Goal: Task Accomplishment & Management: Use online tool/utility

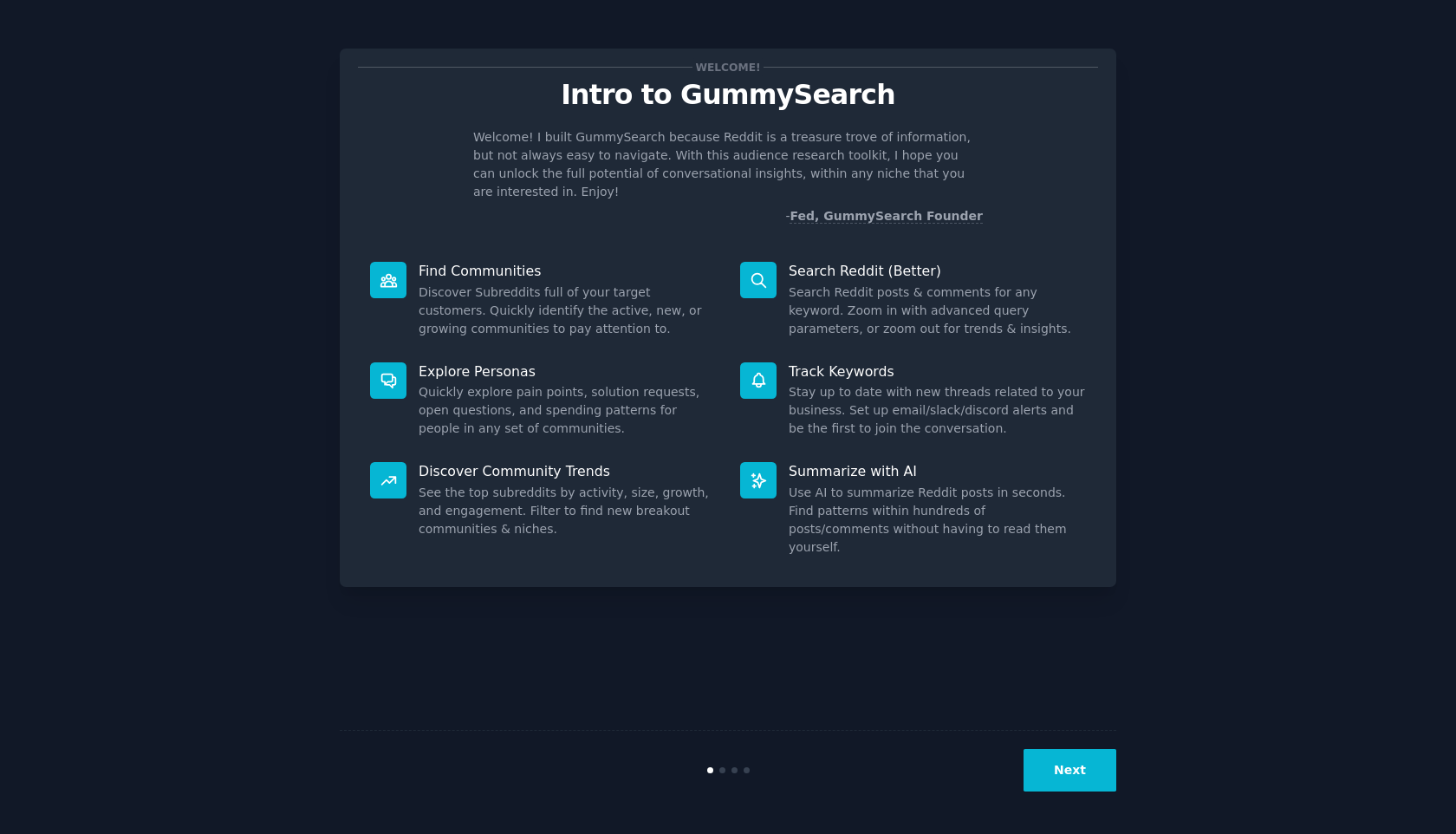
click at [1076, 775] on button "Next" at bounding box center [1070, 769] width 92 height 42
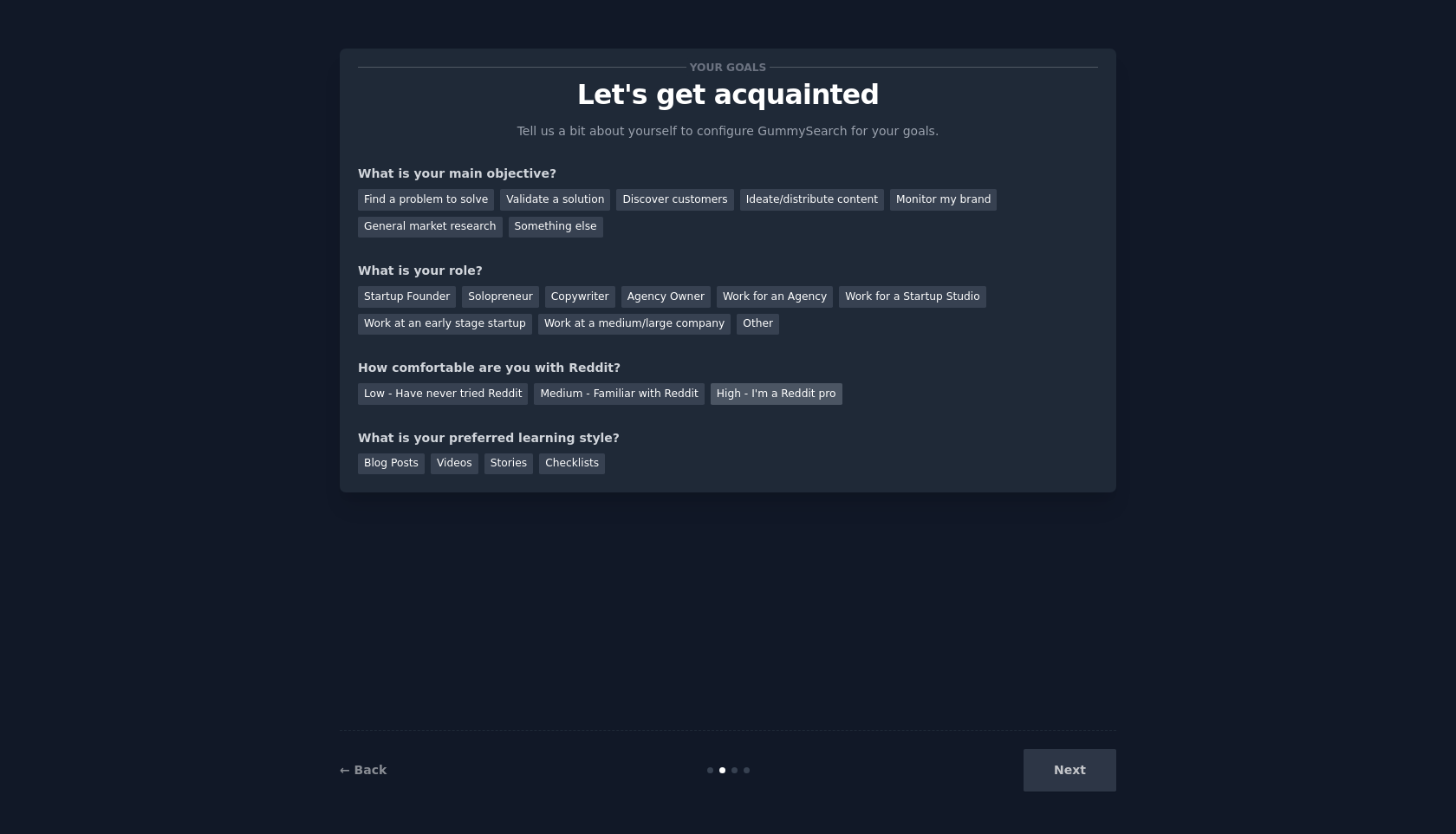
click at [792, 398] on div "High - I'm a Reddit pro" at bounding box center [776, 394] width 132 height 22
click at [1088, 767] on div "Next" at bounding box center [986, 769] width 259 height 42
click at [1058, 766] on div "Next" at bounding box center [986, 769] width 259 height 42
click at [855, 299] on div "Work for a Startup Studio" at bounding box center [912, 297] width 146 height 22
click at [907, 206] on div "Monitor my brand" at bounding box center [943, 200] width 107 height 22
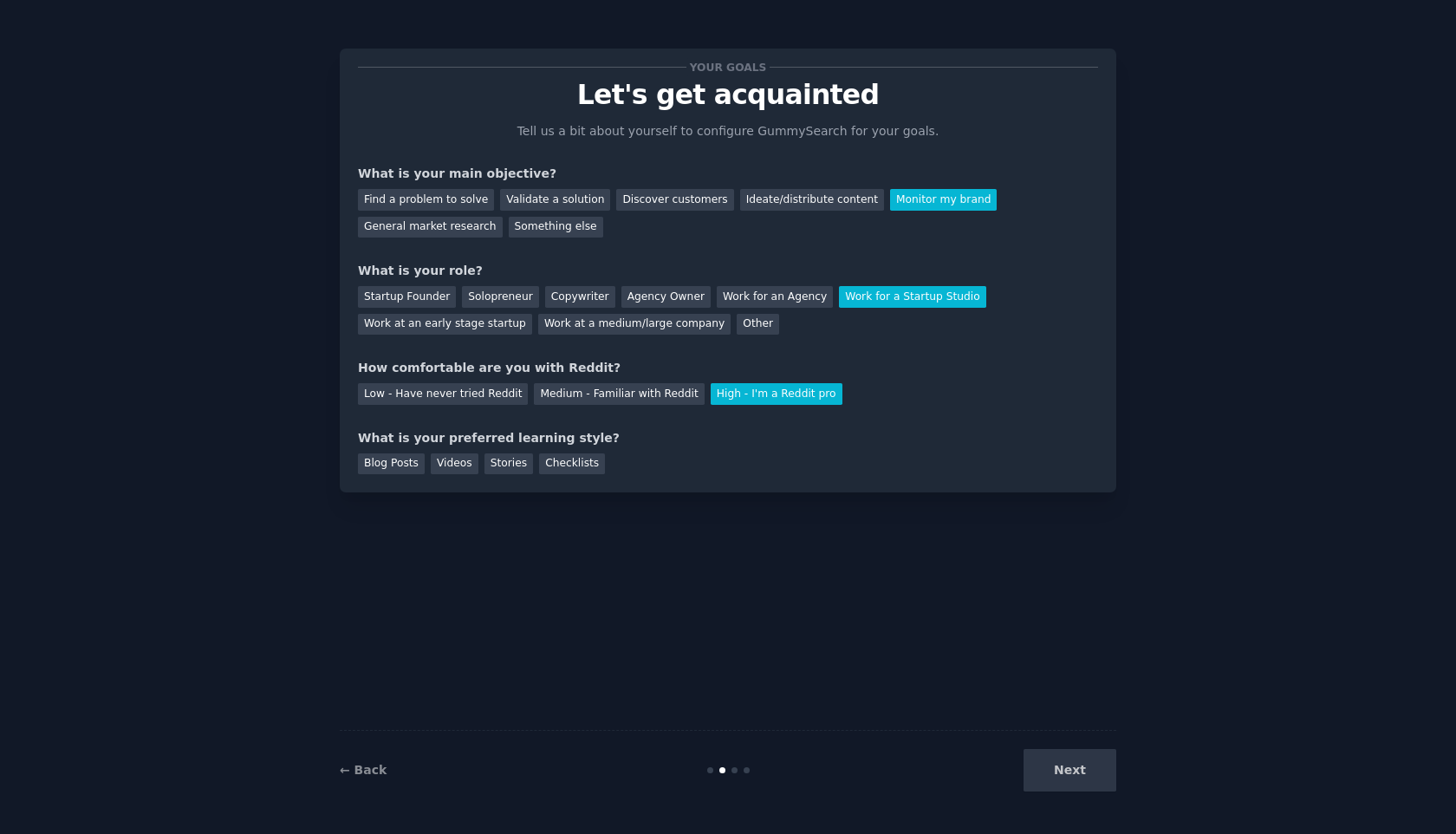
click at [1081, 790] on div "Next" at bounding box center [986, 769] width 259 height 42
click at [1074, 776] on div "Next" at bounding box center [986, 769] width 259 height 42
click at [575, 449] on div "Blog Posts Videos Stories Checklists" at bounding box center [728, 461] width 741 height 28
click at [575, 463] on div "Checklists" at bounding box center [571, 465] width 65 height 22
click at [1073, 754] on button "Next" at bounding box center [1070, 769] width 92 height 42
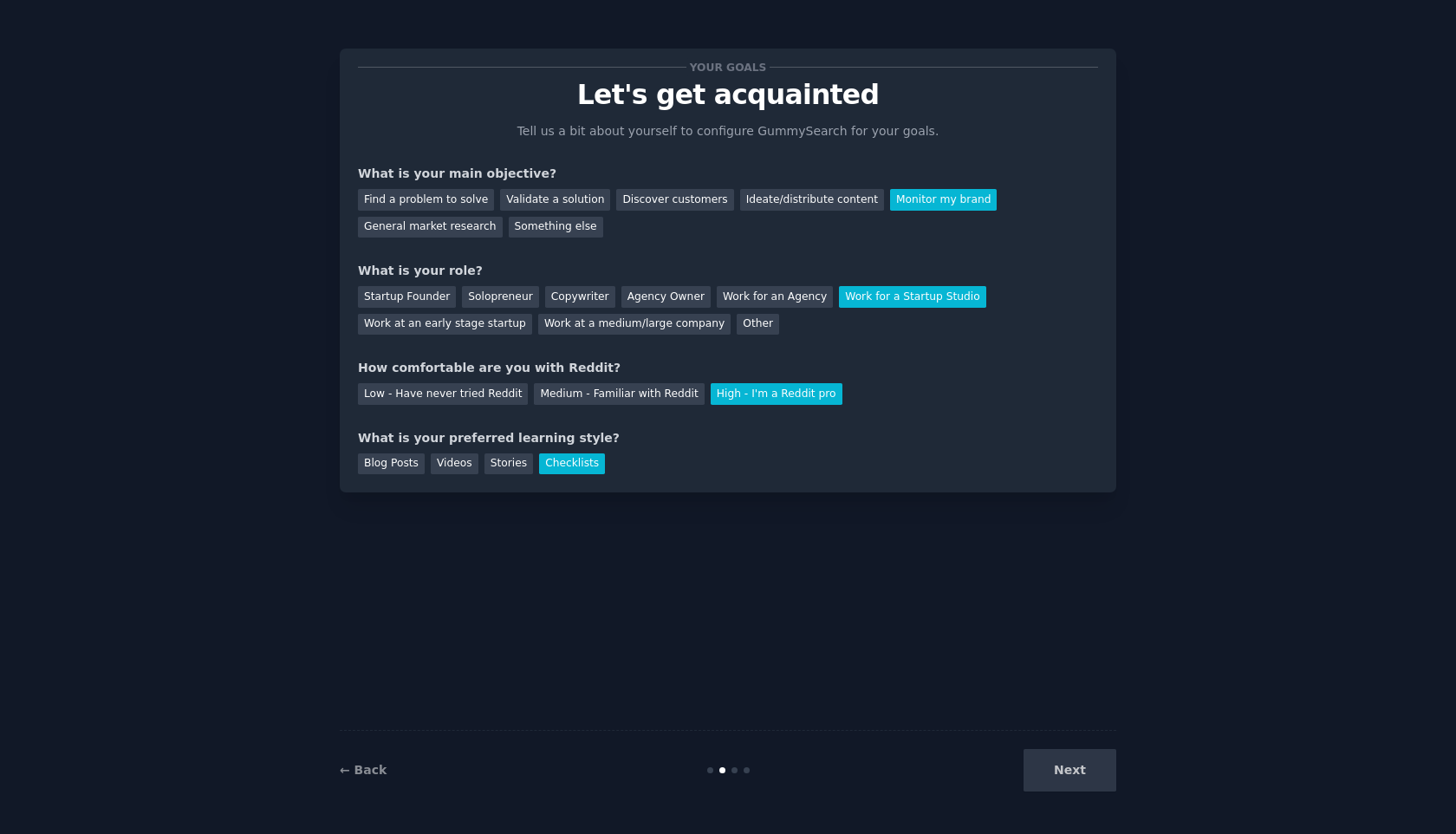
click at [1074, 772] on div "Next" at bounding box center [986, 769] width 259 height 42
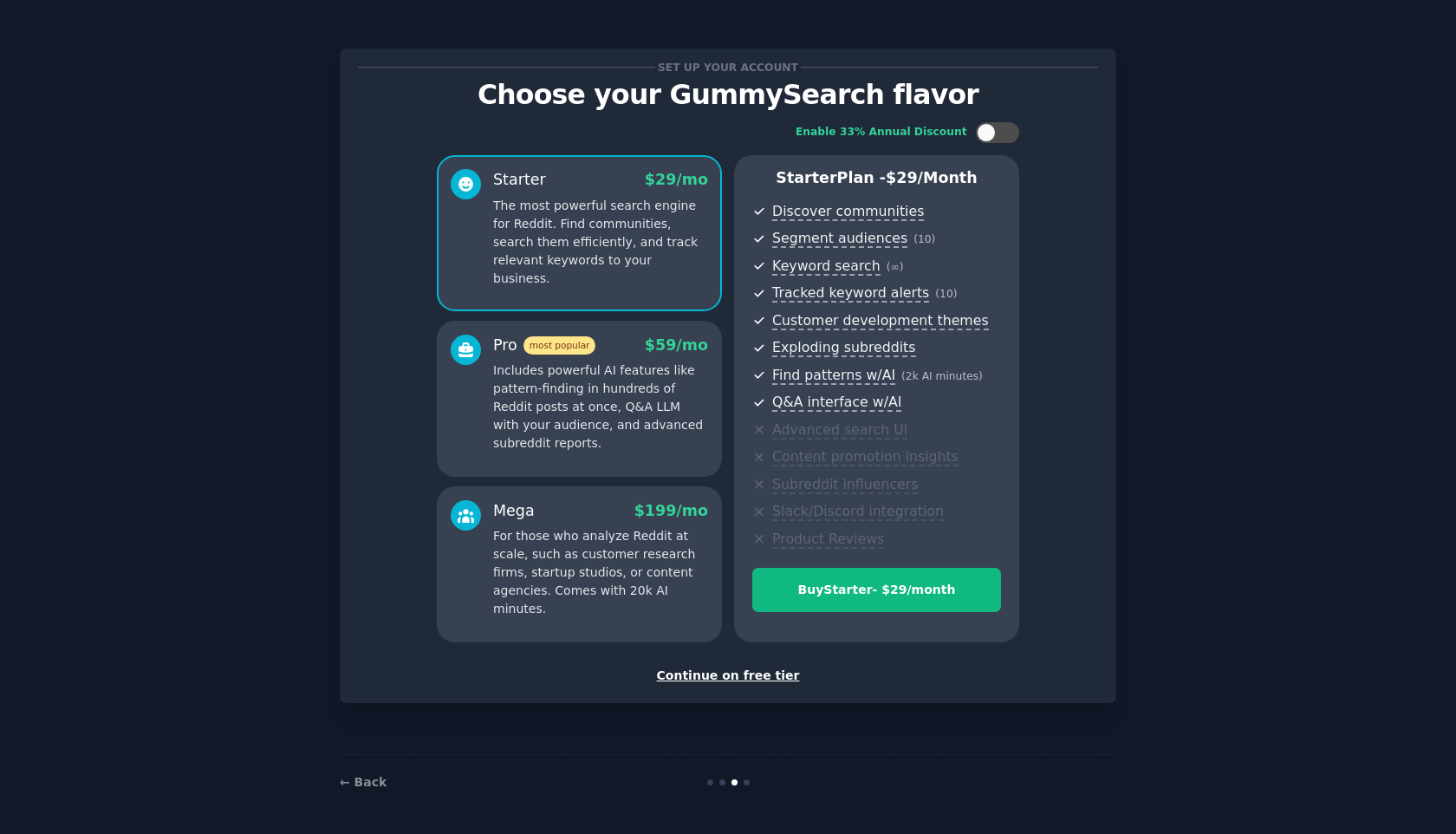
click at [771, 671] on div "Continue on free tier" at bounding box center [728, 675] width 741 height 18
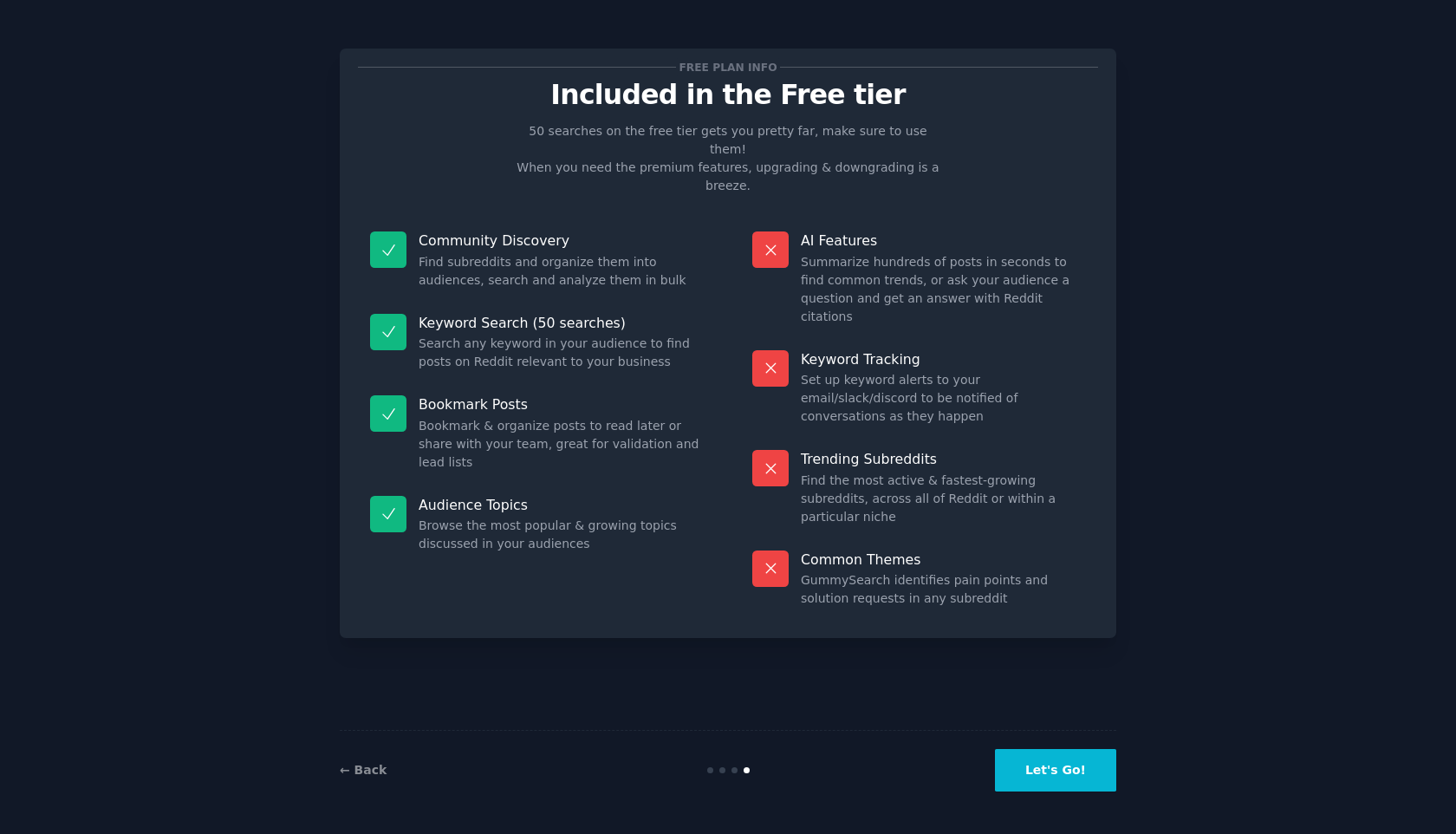
click at [1024, 769] on button "Let's Go!" at bounding box center [1055, 769] width 121 height 42
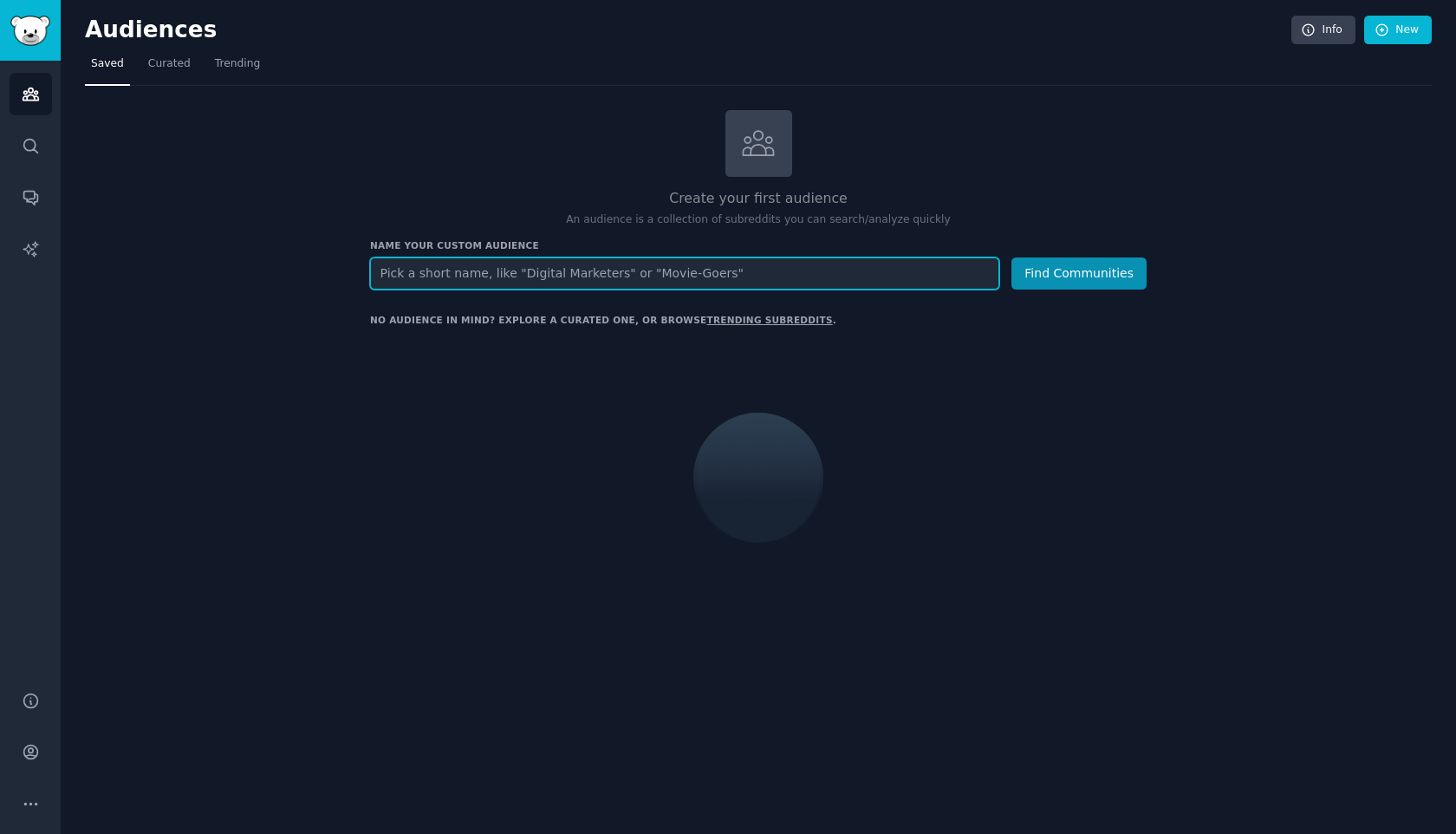
click at [751, 274] on input "text" at bounding box center [685, 274] width 629 height 32
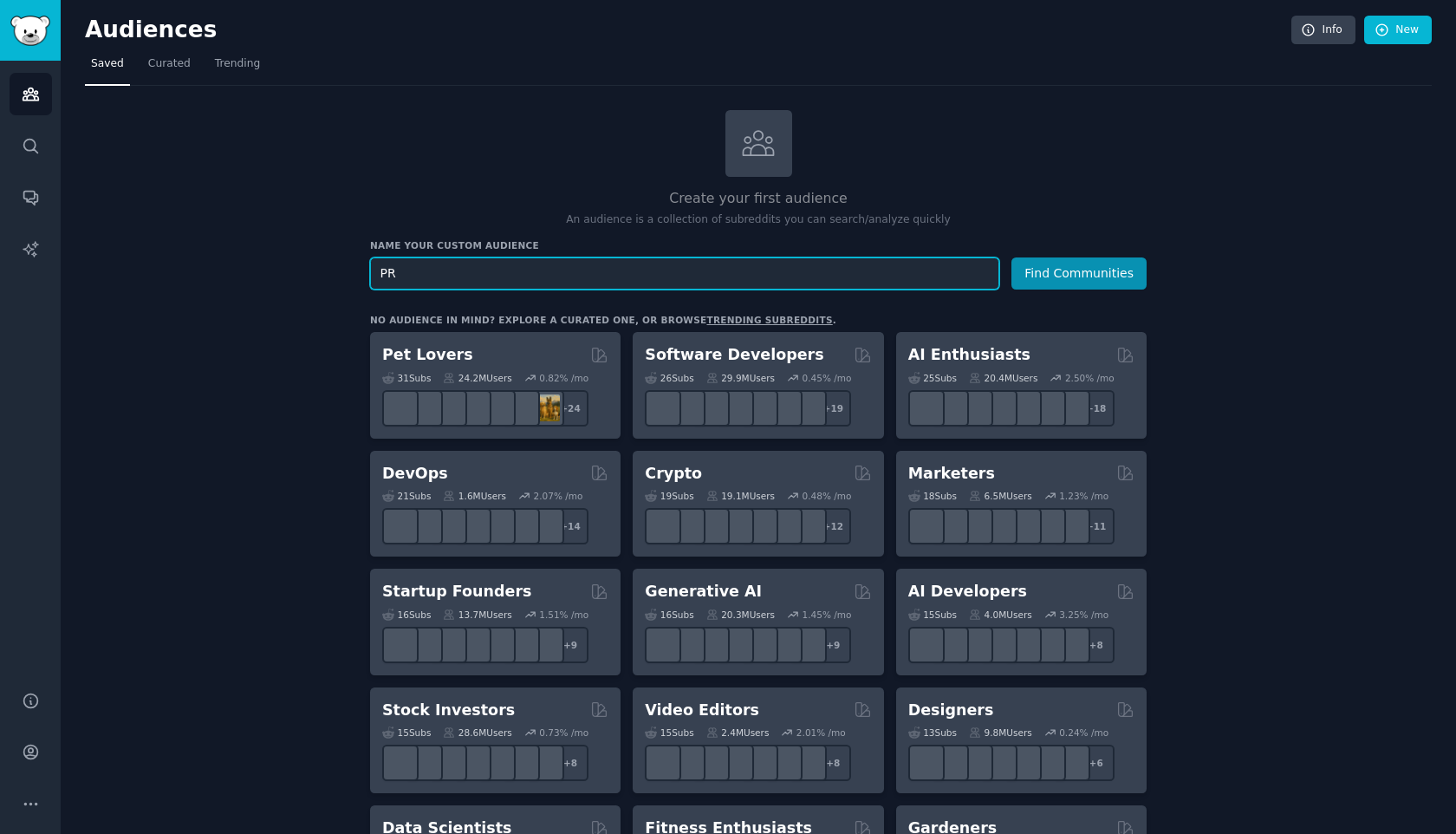
type input "P"
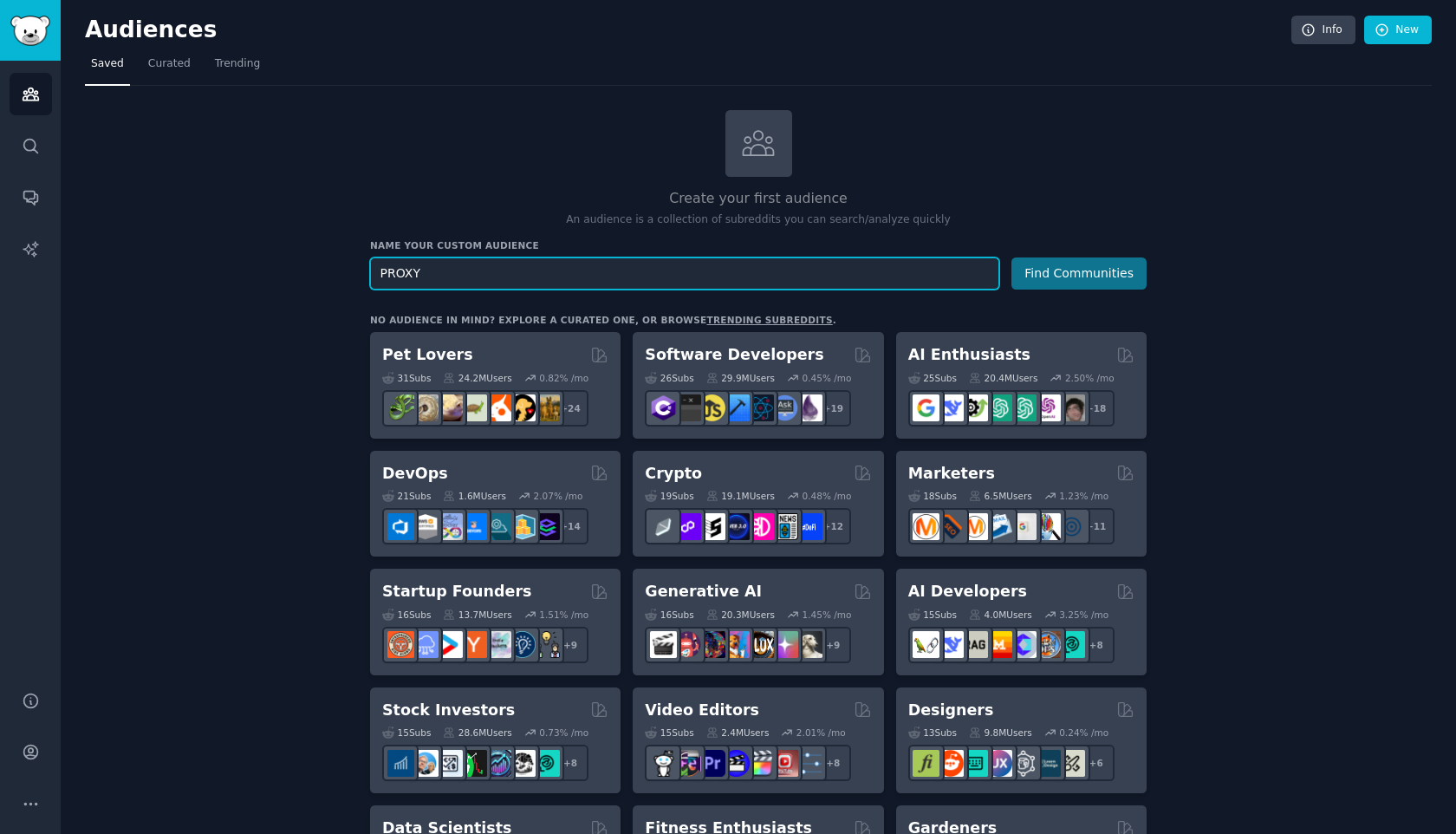
type input "PROXY"
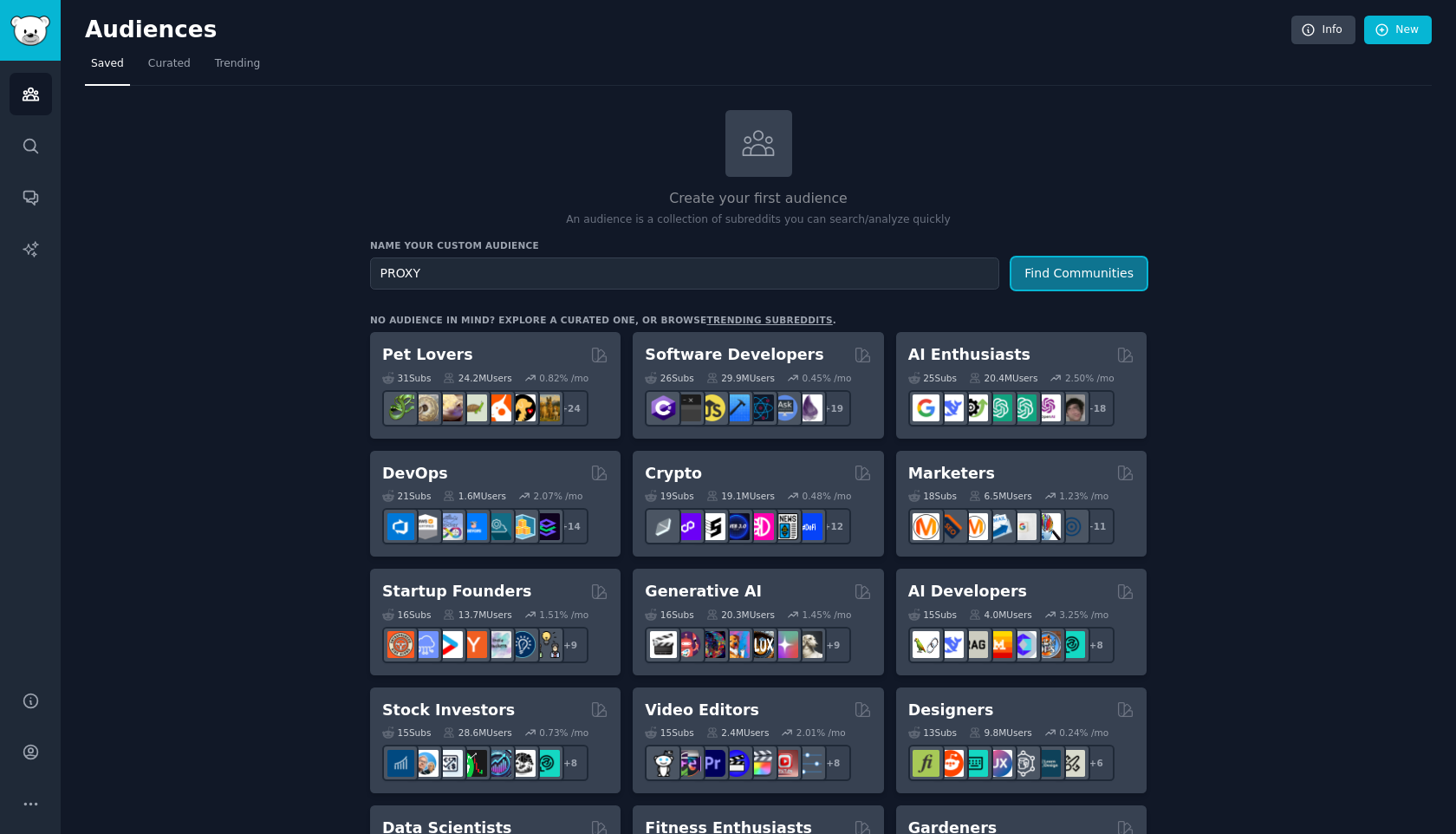
click at [1073, 272] on button "Find Communities" at bounding box center [1079, 274] width 135 height 32
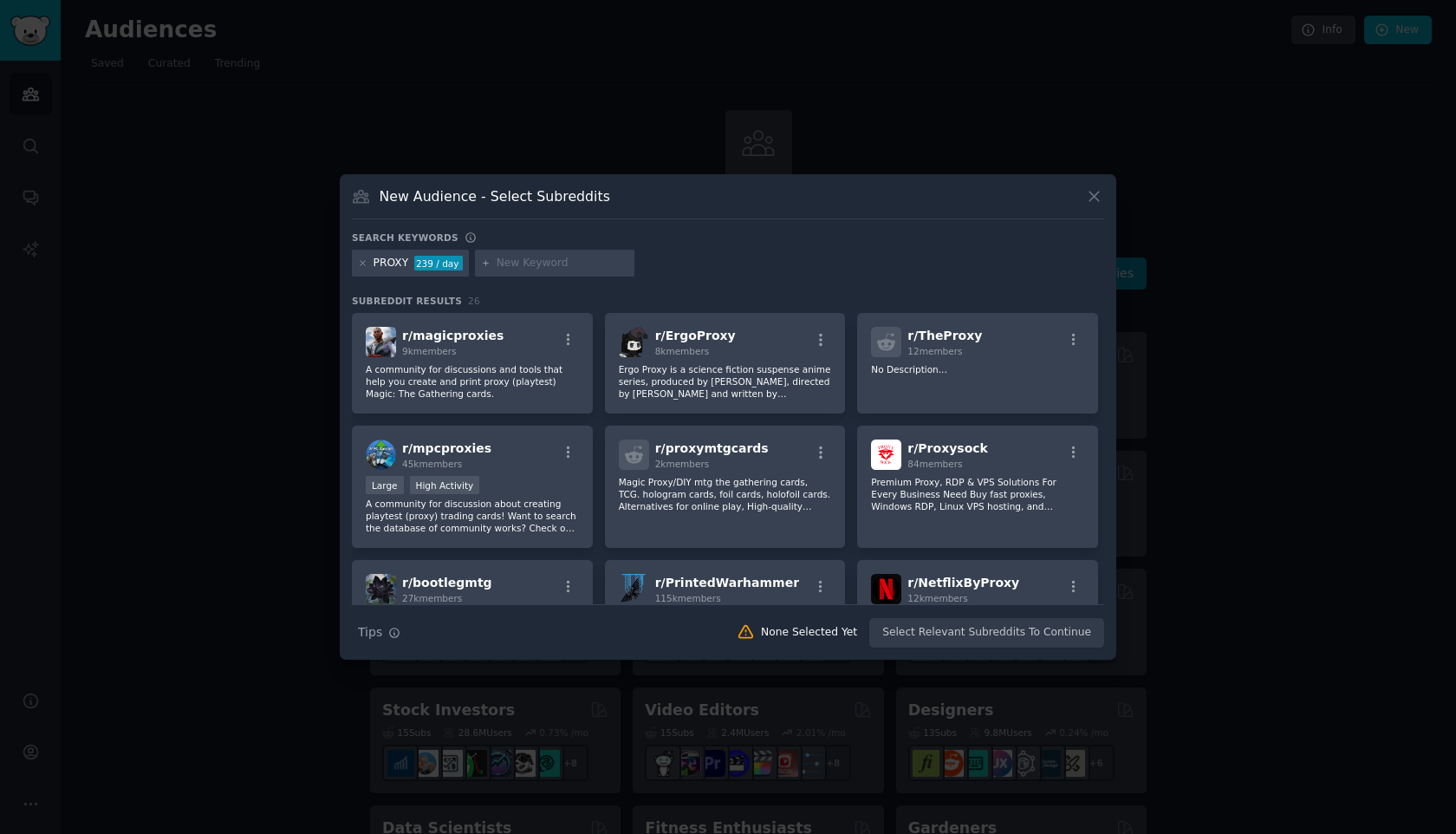
click at [542, 263] on input "text" at bounding box center [562, 263] width 132 height 15
type input "PROXY"
type input "WEB SCRAPING"
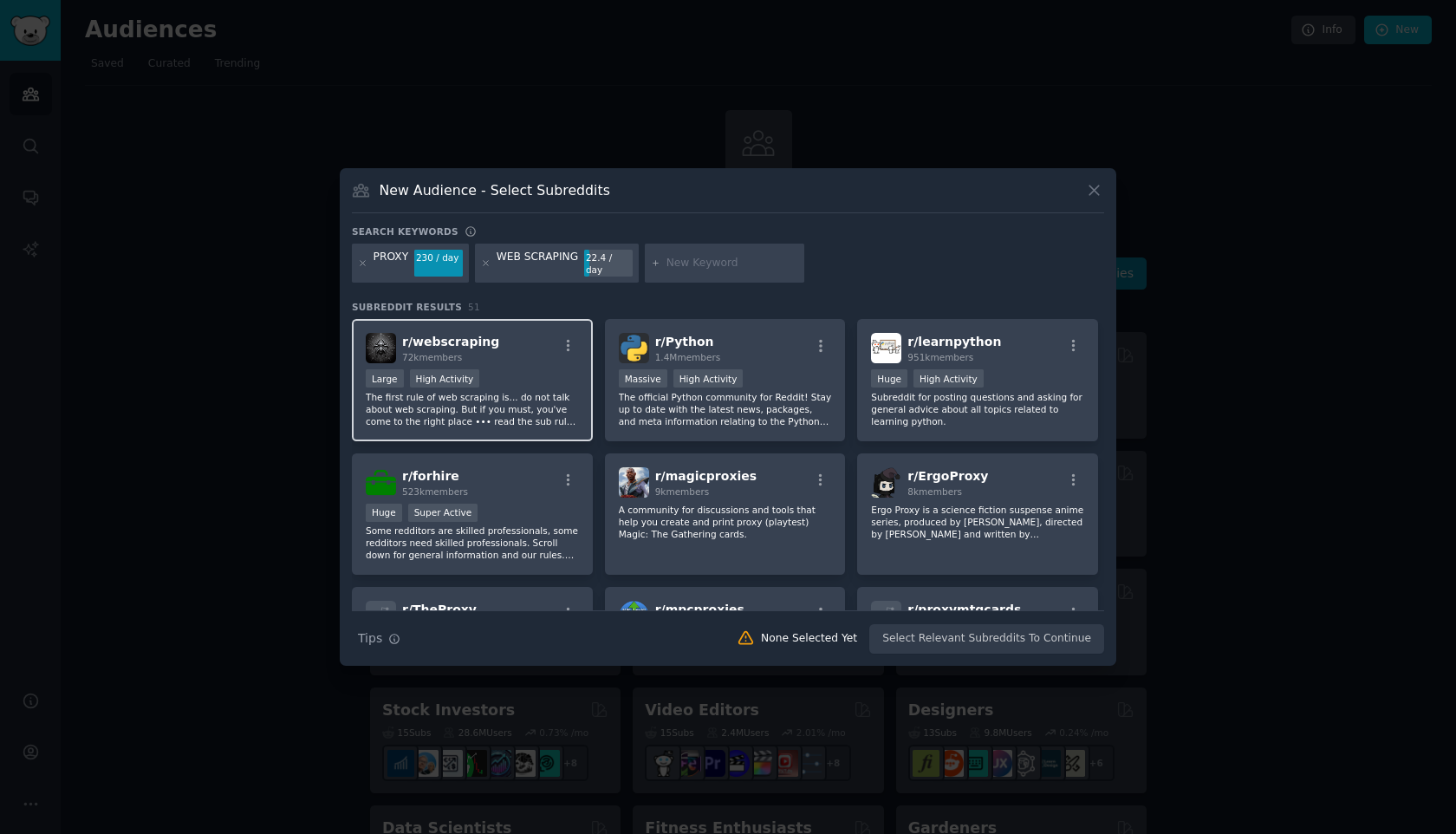
click at [539, 378] on div "Large High Activity" at bounding box center [472, 380] width 213 height 22
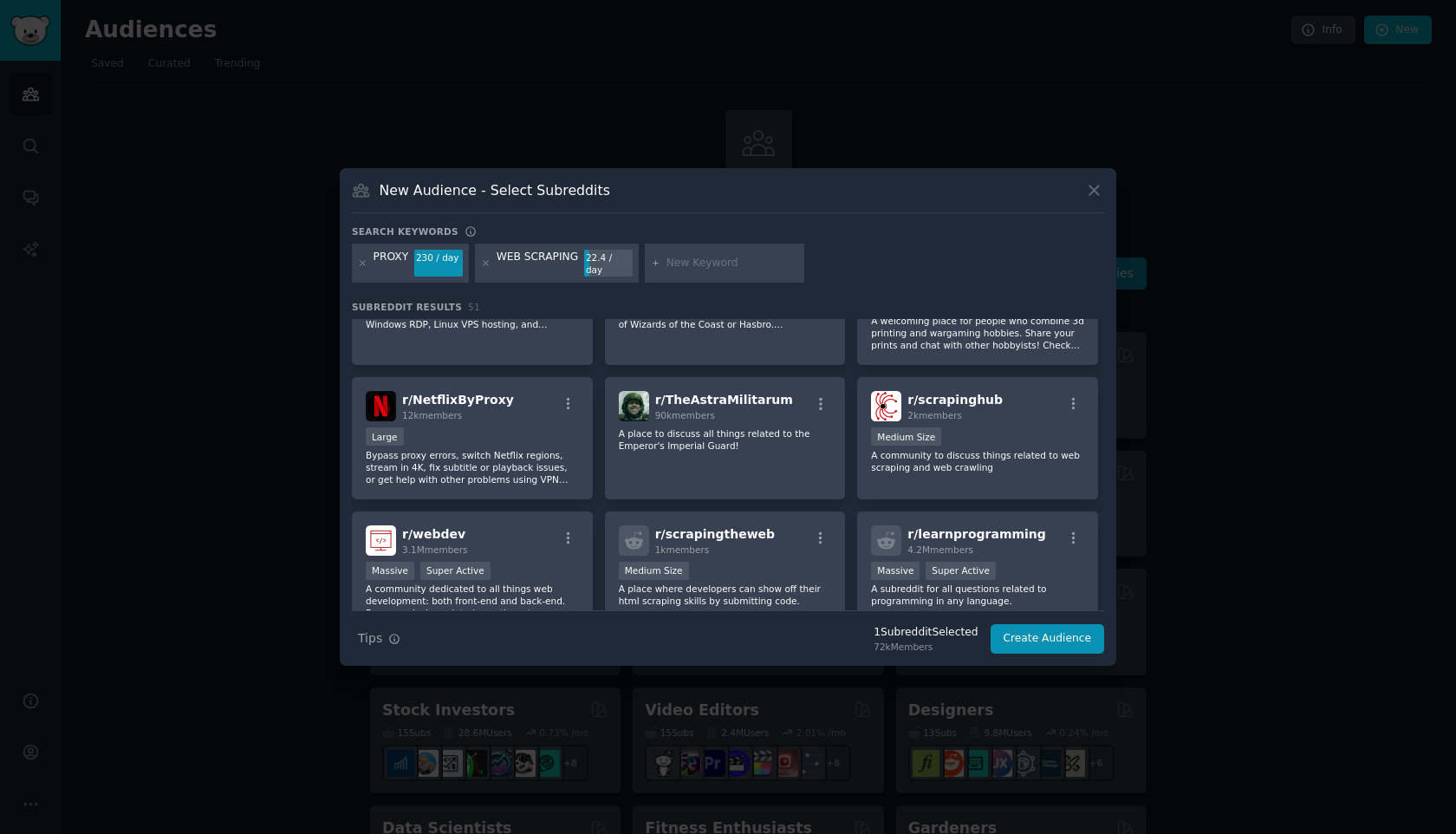
scroll to position [480, 0]
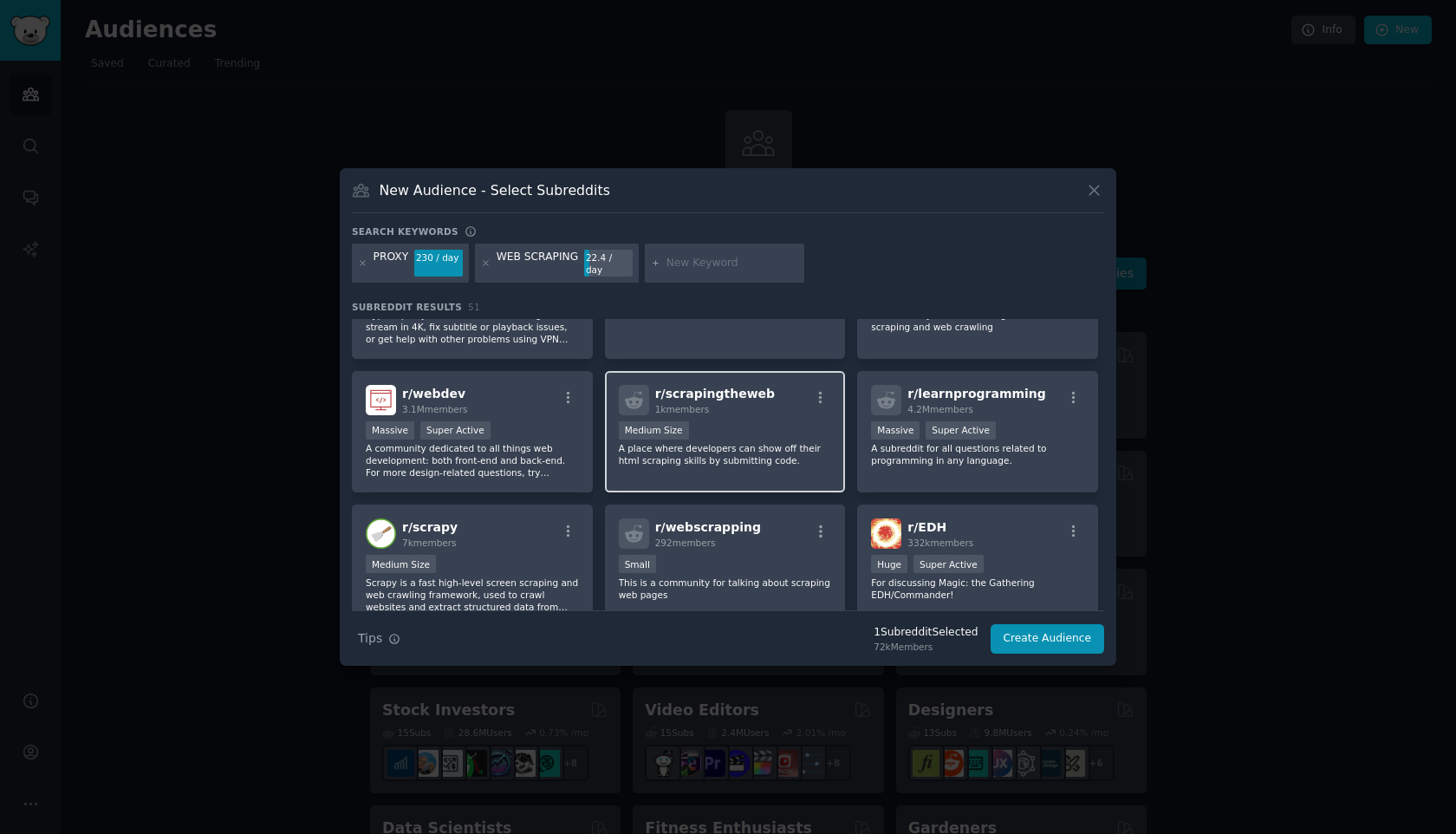
click at [771, 445] on p "A place where developers can show off their html scraping skills by submitting …" at bounding box center [725, 454] width 213 height 24
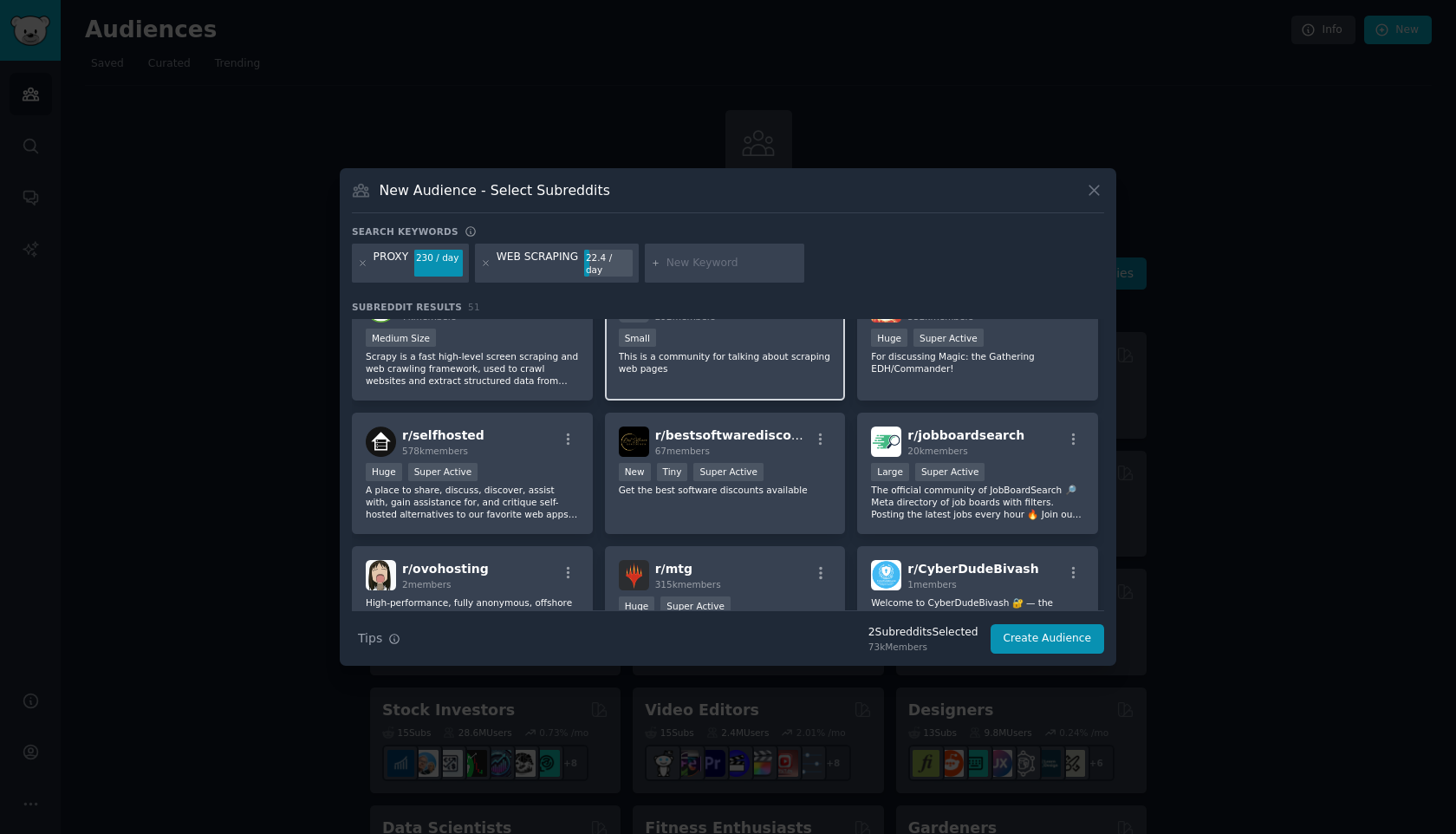
scroll to position [0, 0]
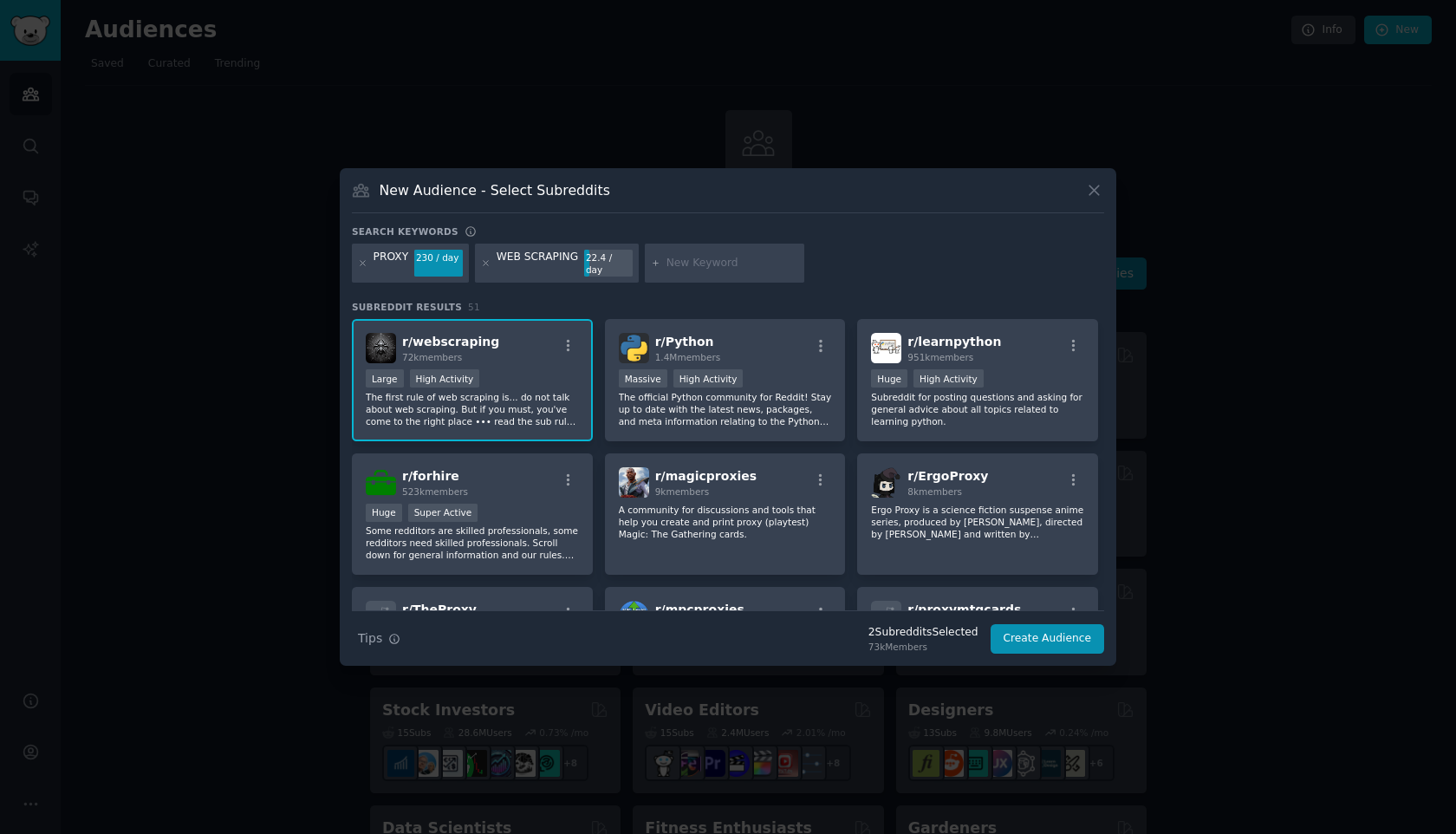
click at [425, 265] on div "230 / day" at bounding box center [438, 256] width 48 height 15
click at [408, 267] on div "PROXY" at bounding box center [392, 263] width 36 height 28
click at [702, 274] on div at bounding box center [724, 264] width 160 height 39
click at [708, 257] on input "text" at bounding box center [732, 263] width 132 height 15
type input "PROXY"
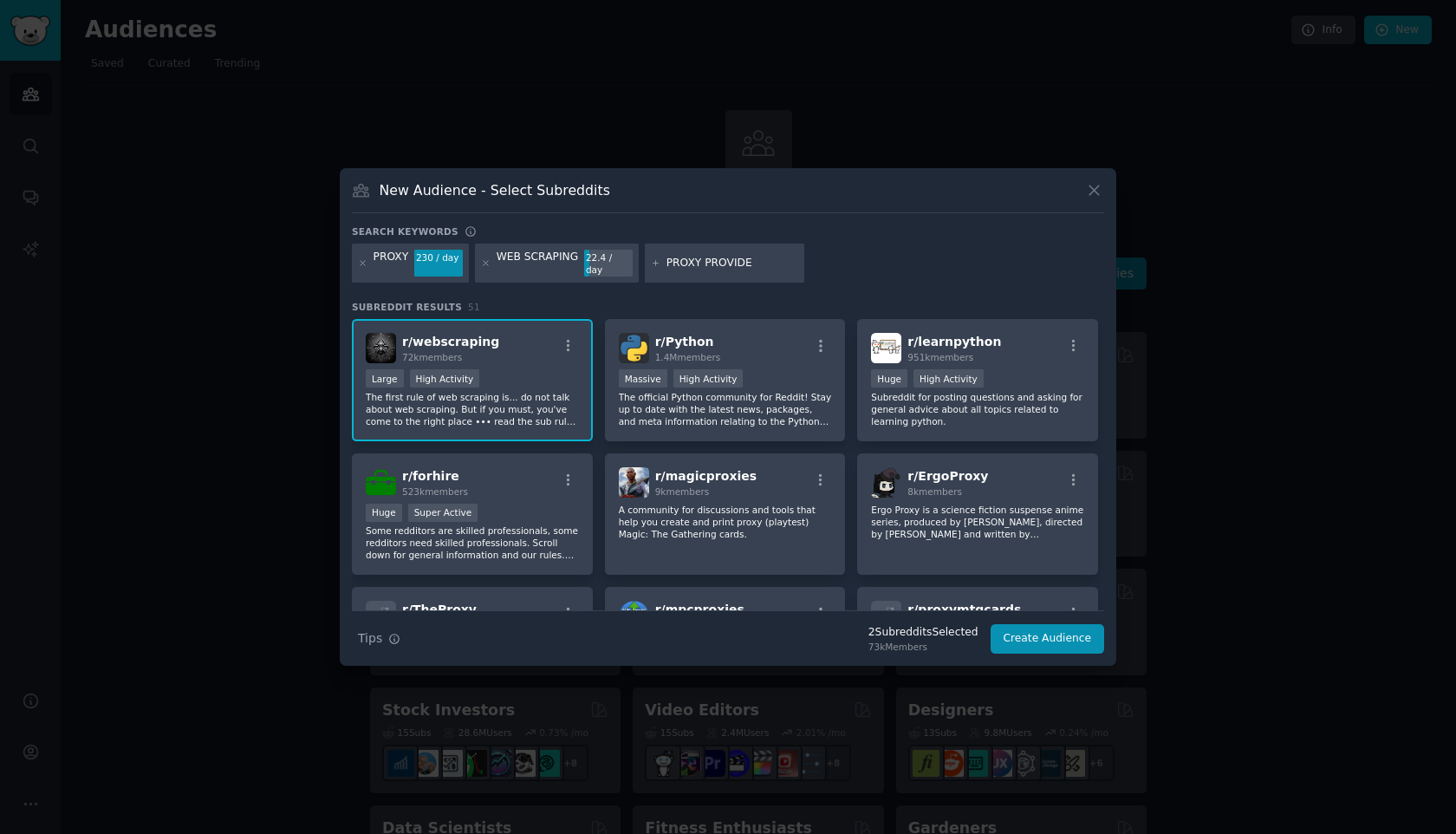
type input "PROXY PROVIDER"
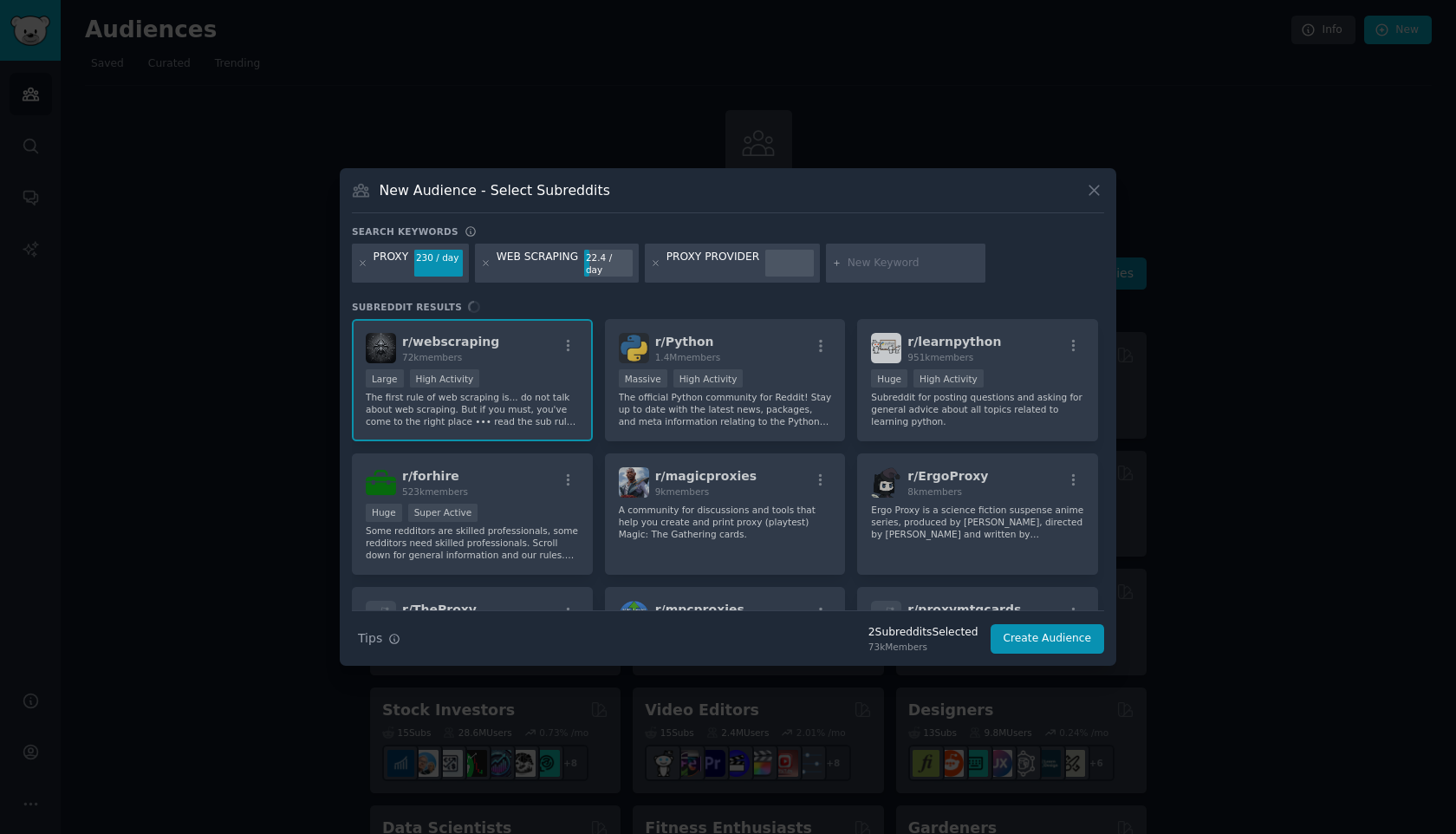
click at [407, 273] on div "PROXY 230 / day" at bounding box center [411, 264] width 117 height 39
click at [539, 261] on div "WEB SCRAPING" at bounding box center [538, 263] width 82 height 28
click at [724, 261] on div "PROXY PROVIDER" at bounding box center [713, 263] width 93 height 28
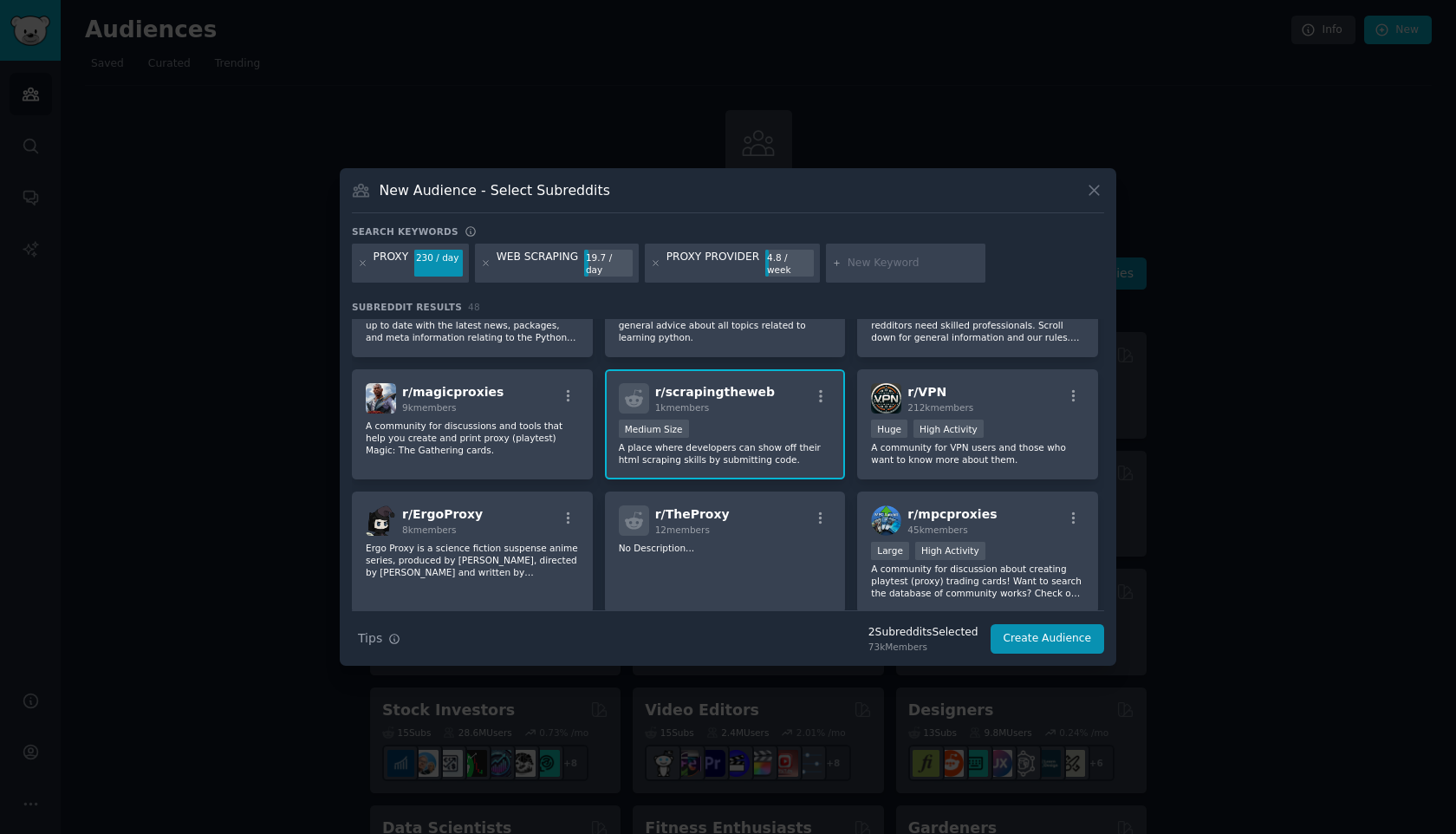
scroll to position [807, 0]
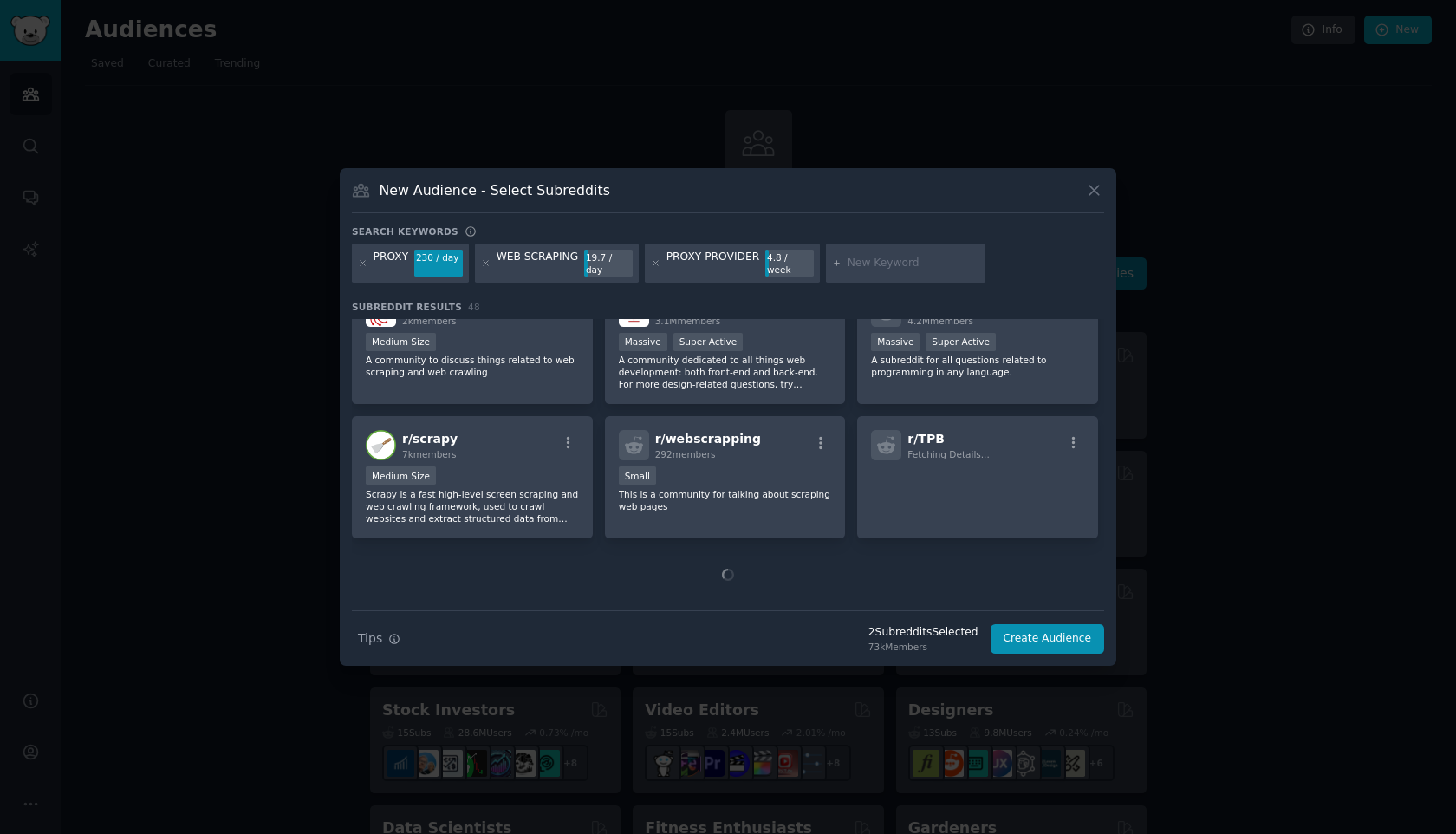
click at [715, 578] on div at bounding box center [728, 574] width 752 height 73
click at [724, 568] on icon at bounding box center [727, 574] width 13 height 13
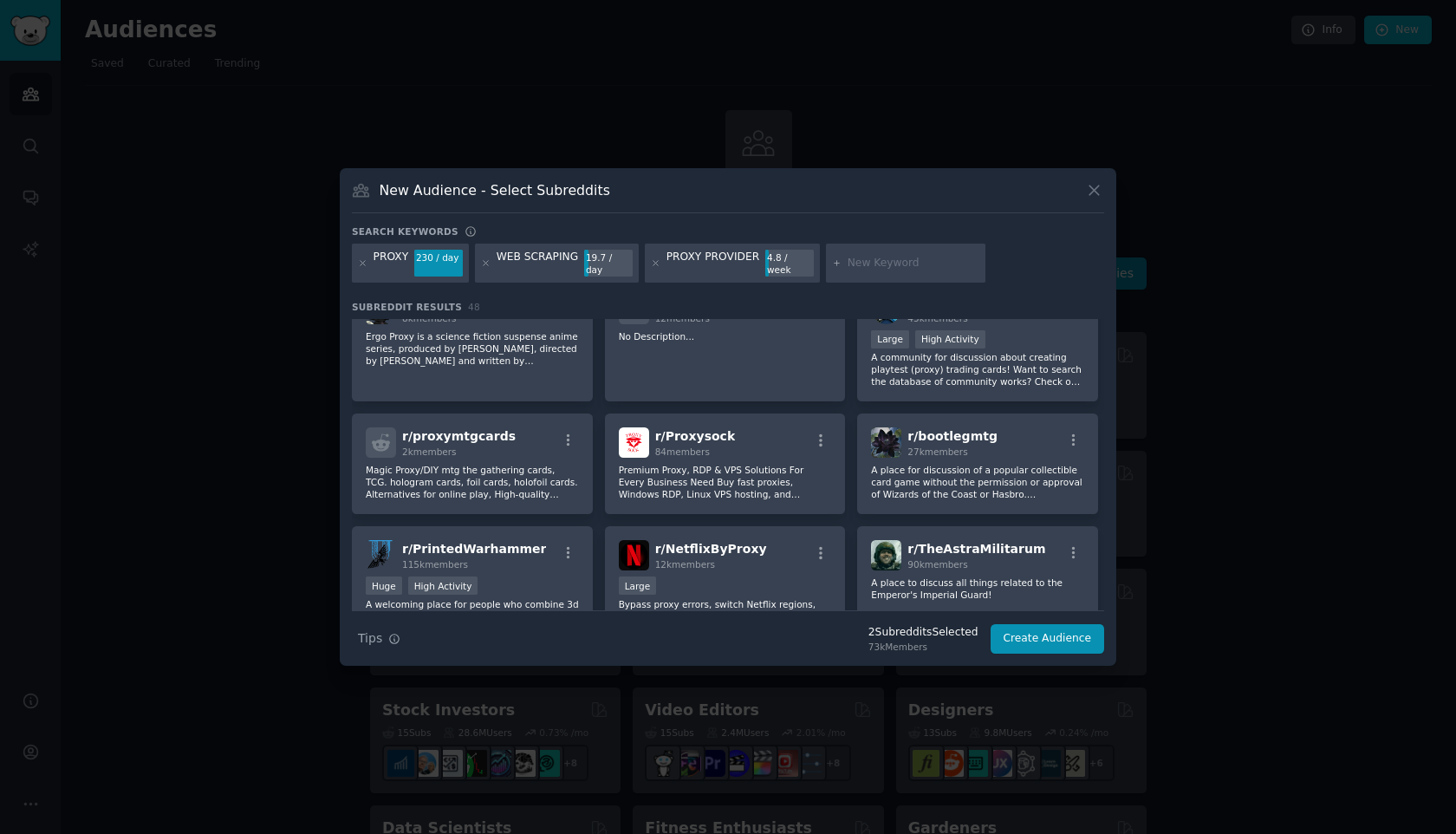
scroll to position [0, 0]
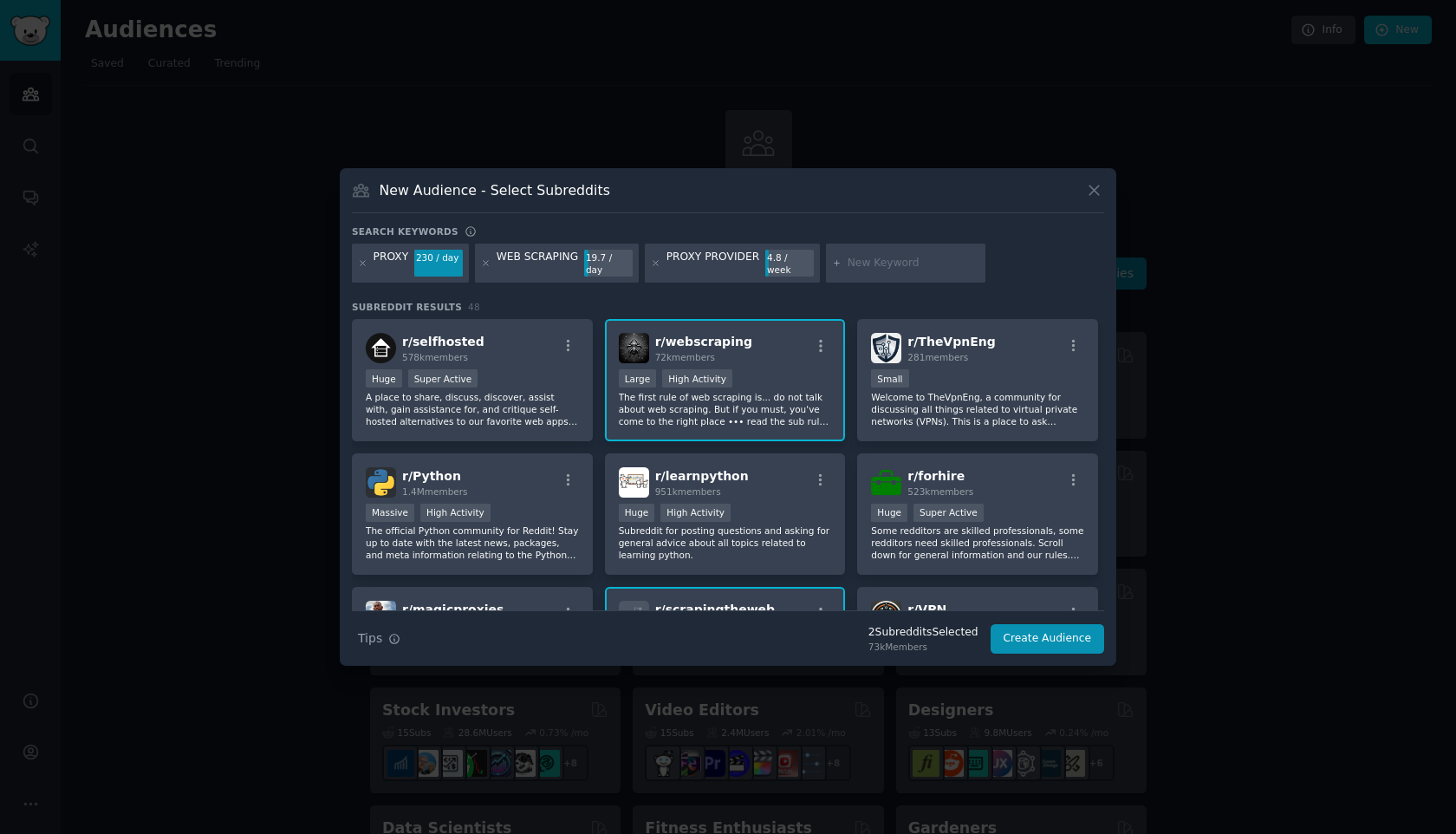
click at [906, 264] on input "text" at bounding box center [913, 263] width 132 height 15
type input "proxies"
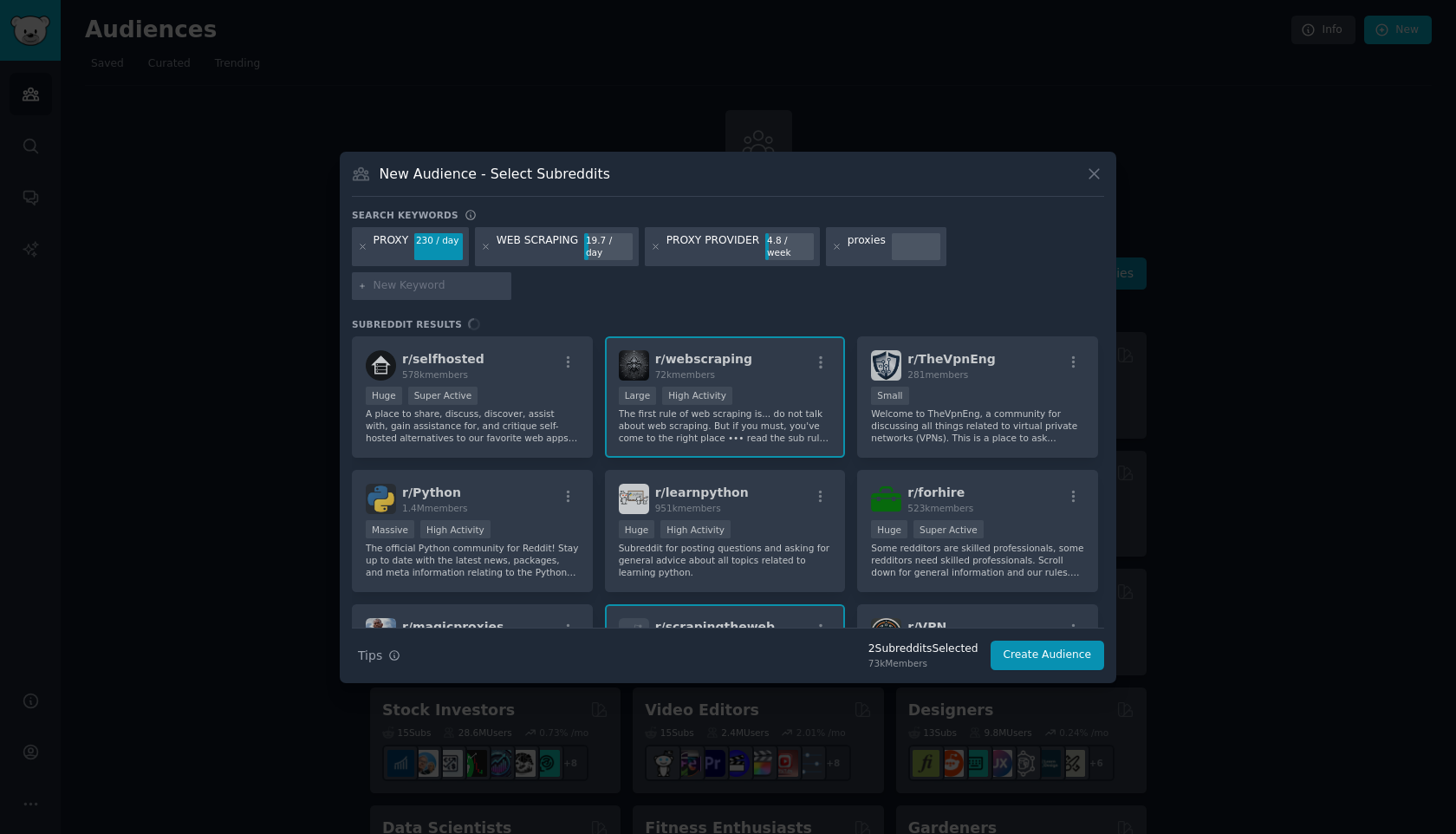
click at [700, 261] on div "PROXY PROVIDER" at bounding box center [713, 247] width 93 height 28
click at [654, 248] on icon at bounding box center [655, 247] width 4 height 4
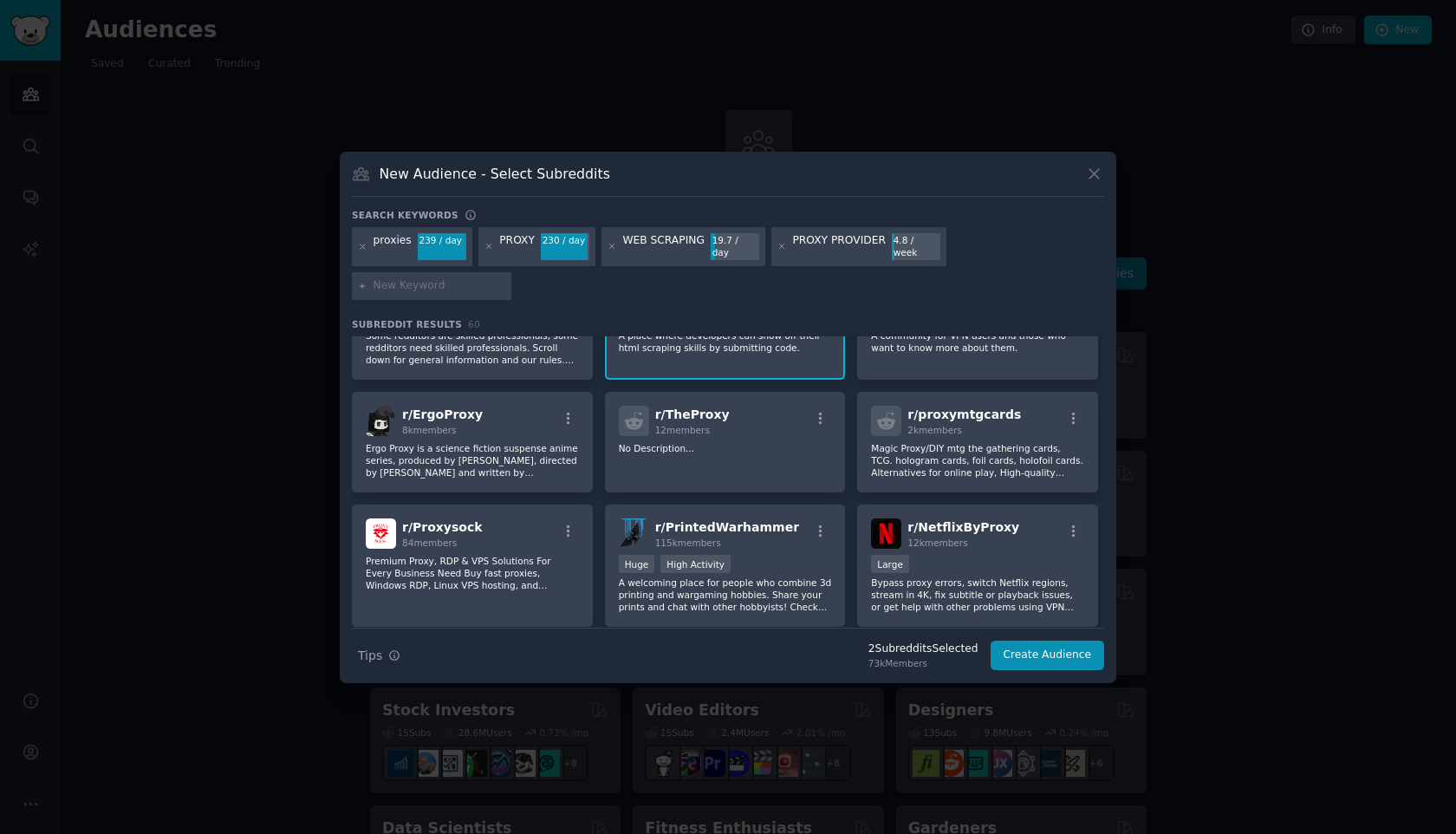
scroll to position [224, 0]
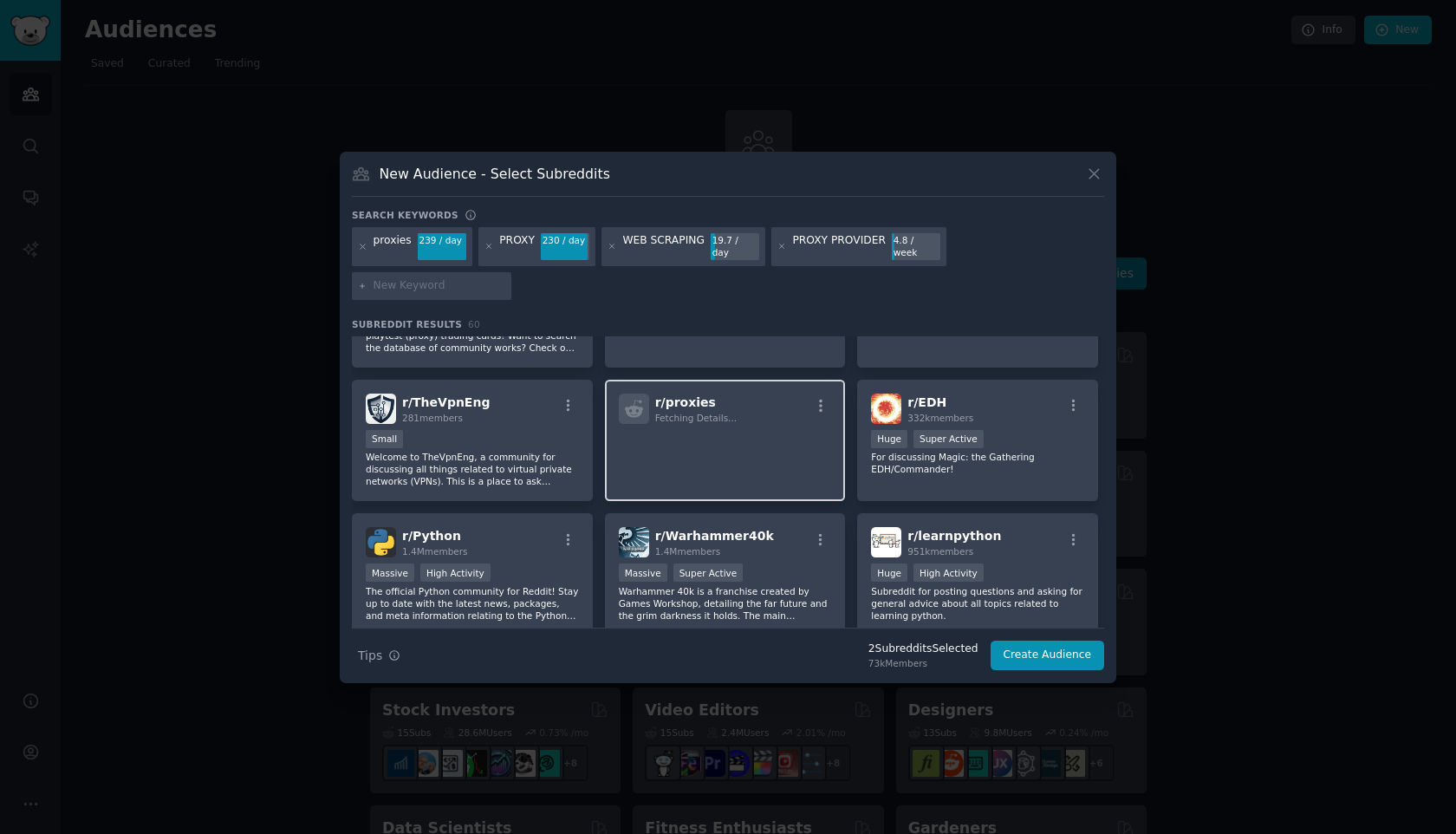
click at [758, 430] on p at bounding box center [725, 448] width 213 height 37
click at [767, 430] on div "Medium Size" at bounding box center [725, 441] width 213 height 22
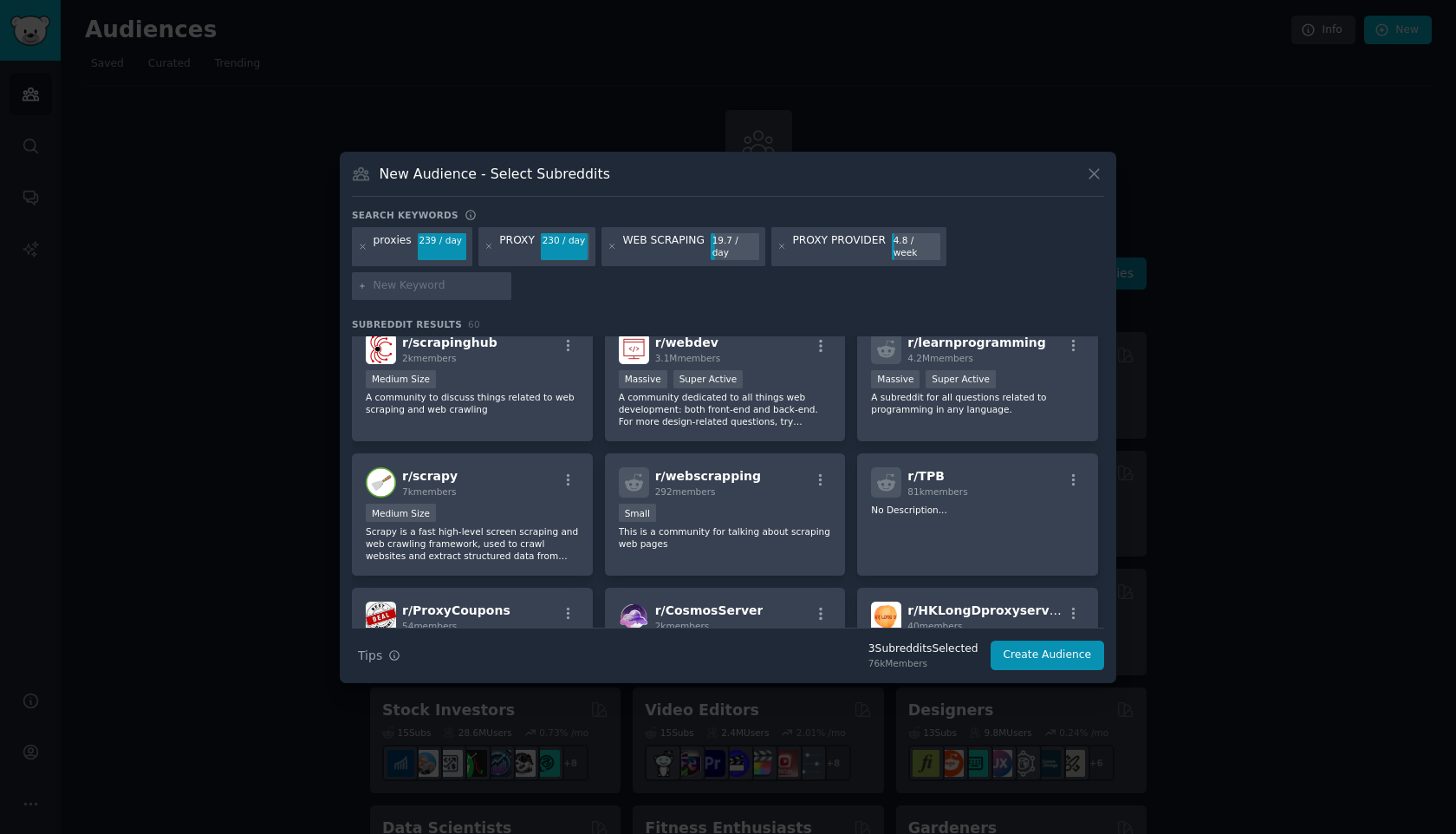
scroll to position [927, 0]
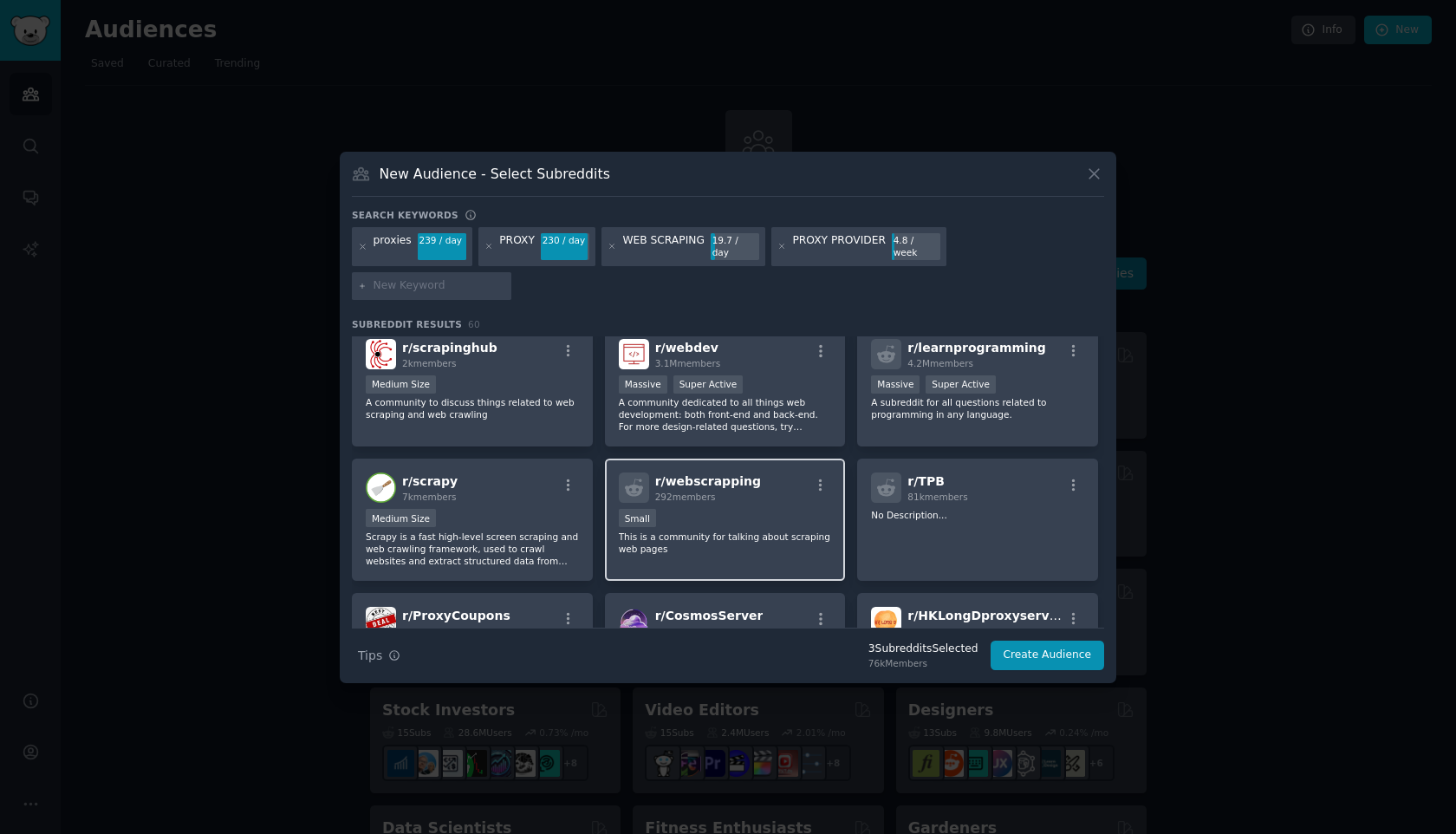
click at [798, 479] on div "r/ webscrapping 292 members" at bounding box center [725, 488] width 213 height 30
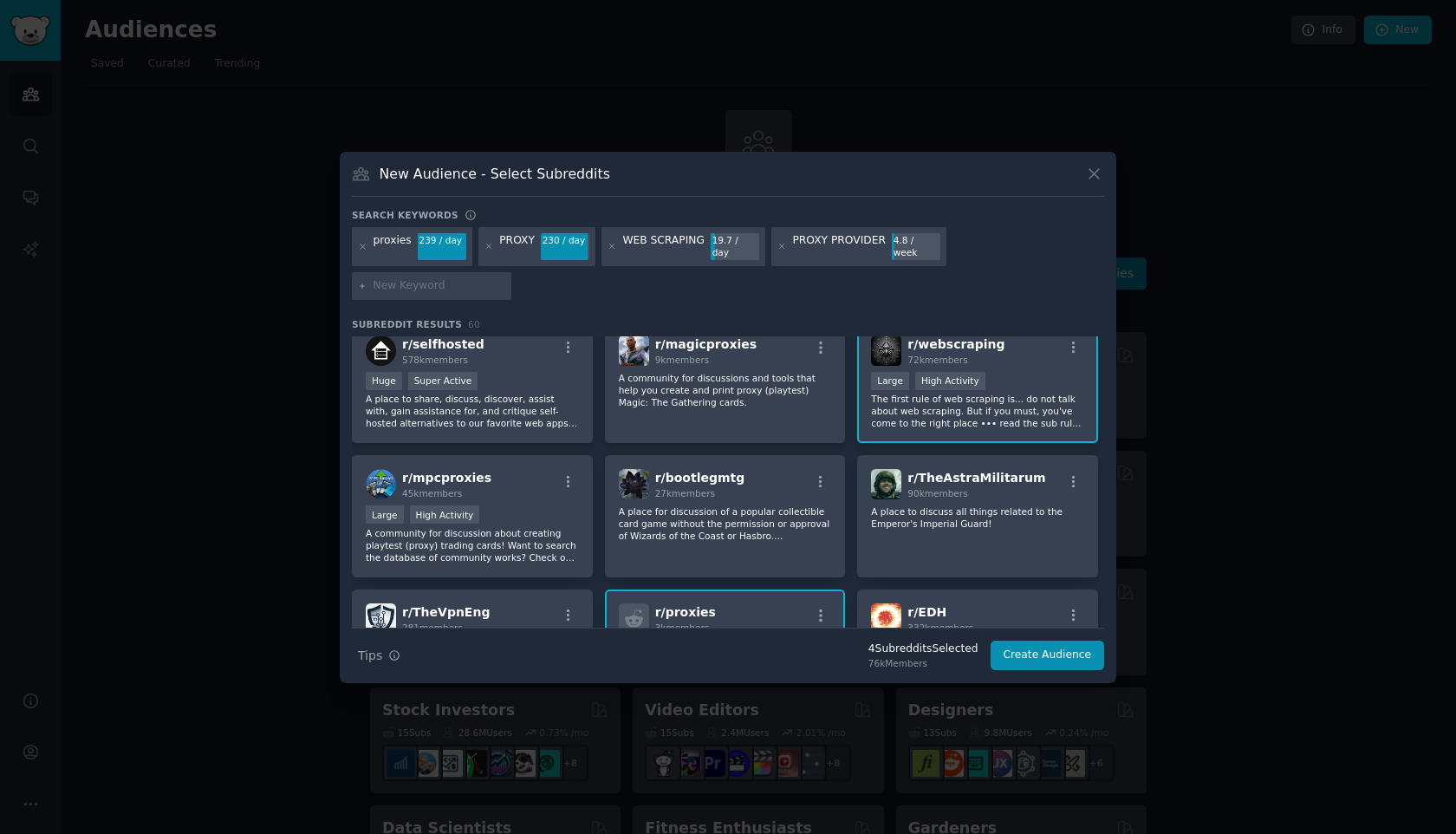
scroll to position [0, 0]
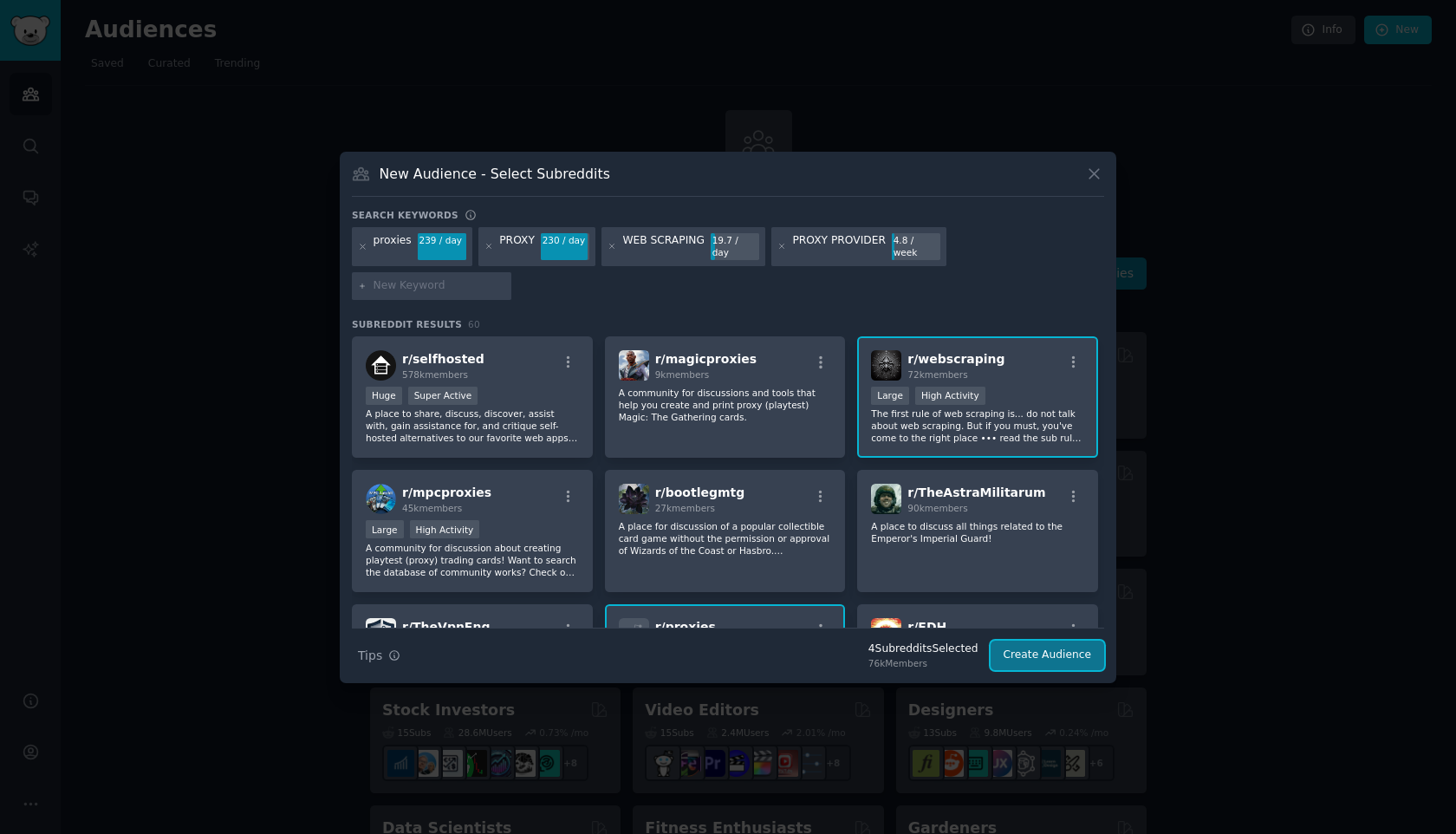
click at [1044, 640] on button "Create Audience" at bounding box center [1048, 655] width 115 height 30
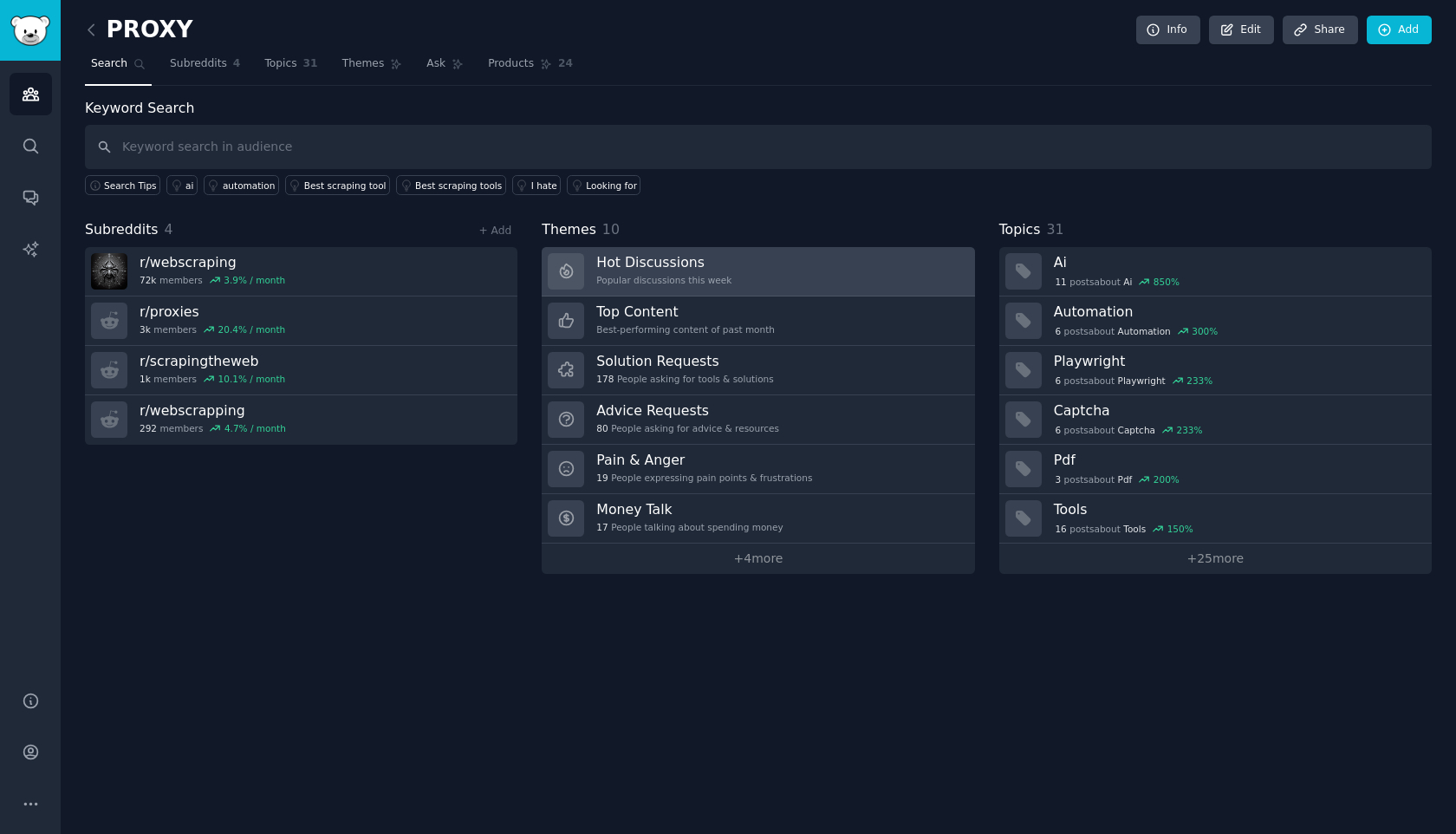
click at [757, 281] on link "Hot Discussions Popular discussions this week" at bounding box center [758, 272] width 432 height 49
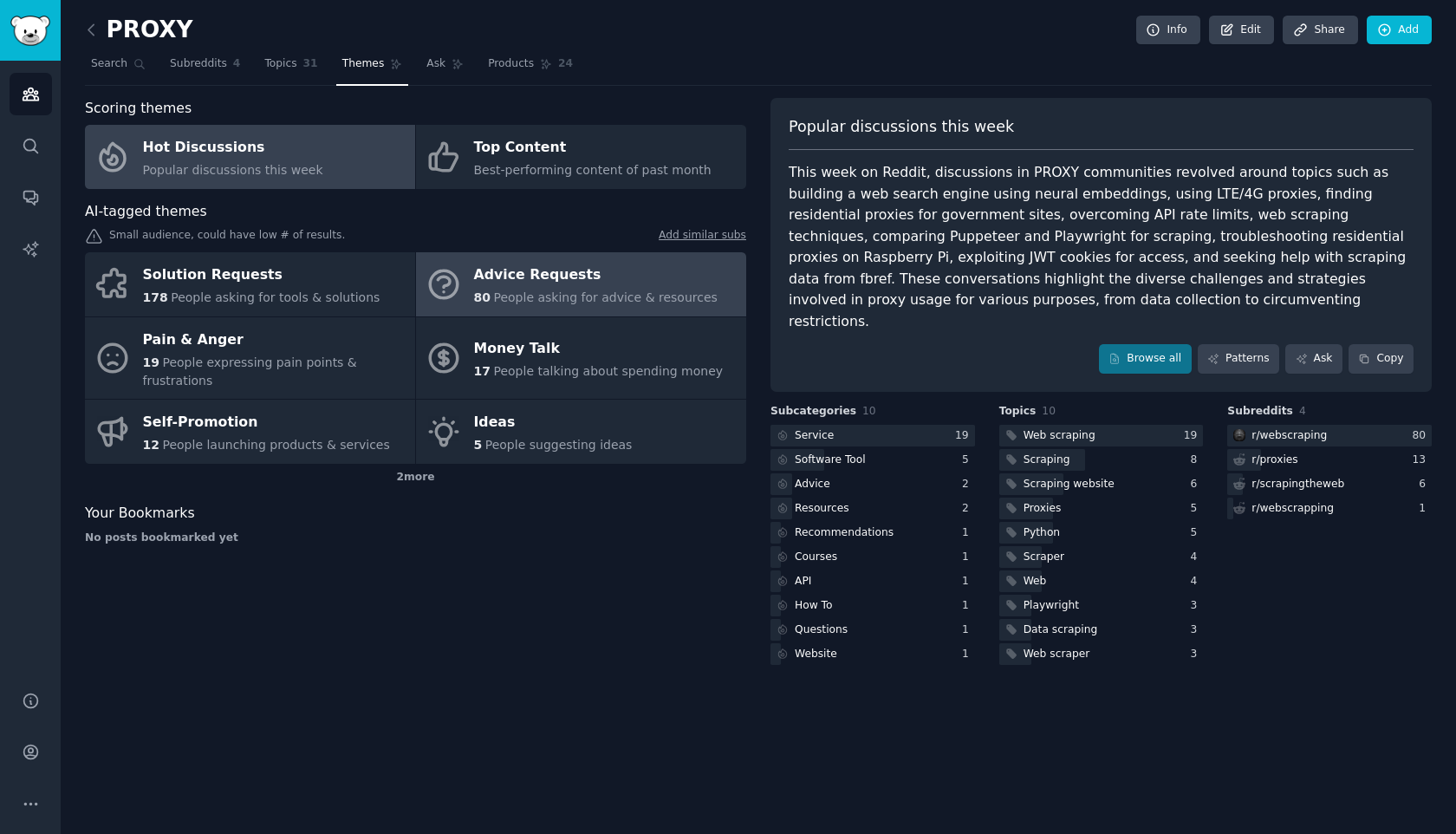
click at [514, 289] on div "80 People asking for advice & resources" at bounding box center [596, 298] width 244 height 18
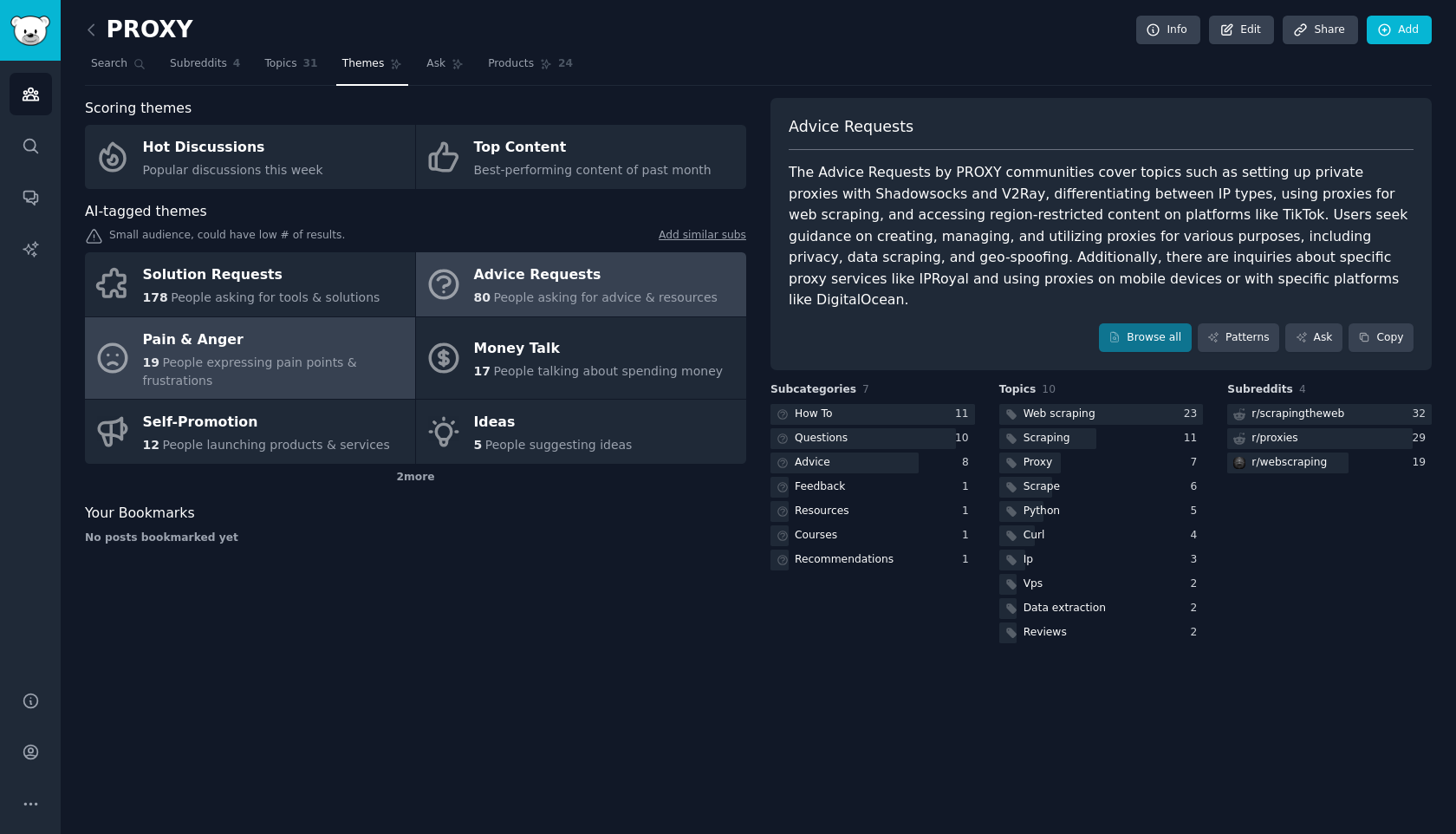
click at [283, 363] on span "People expressing pain points & frustrations" at bounding box center [250, 371] width 214 height 32
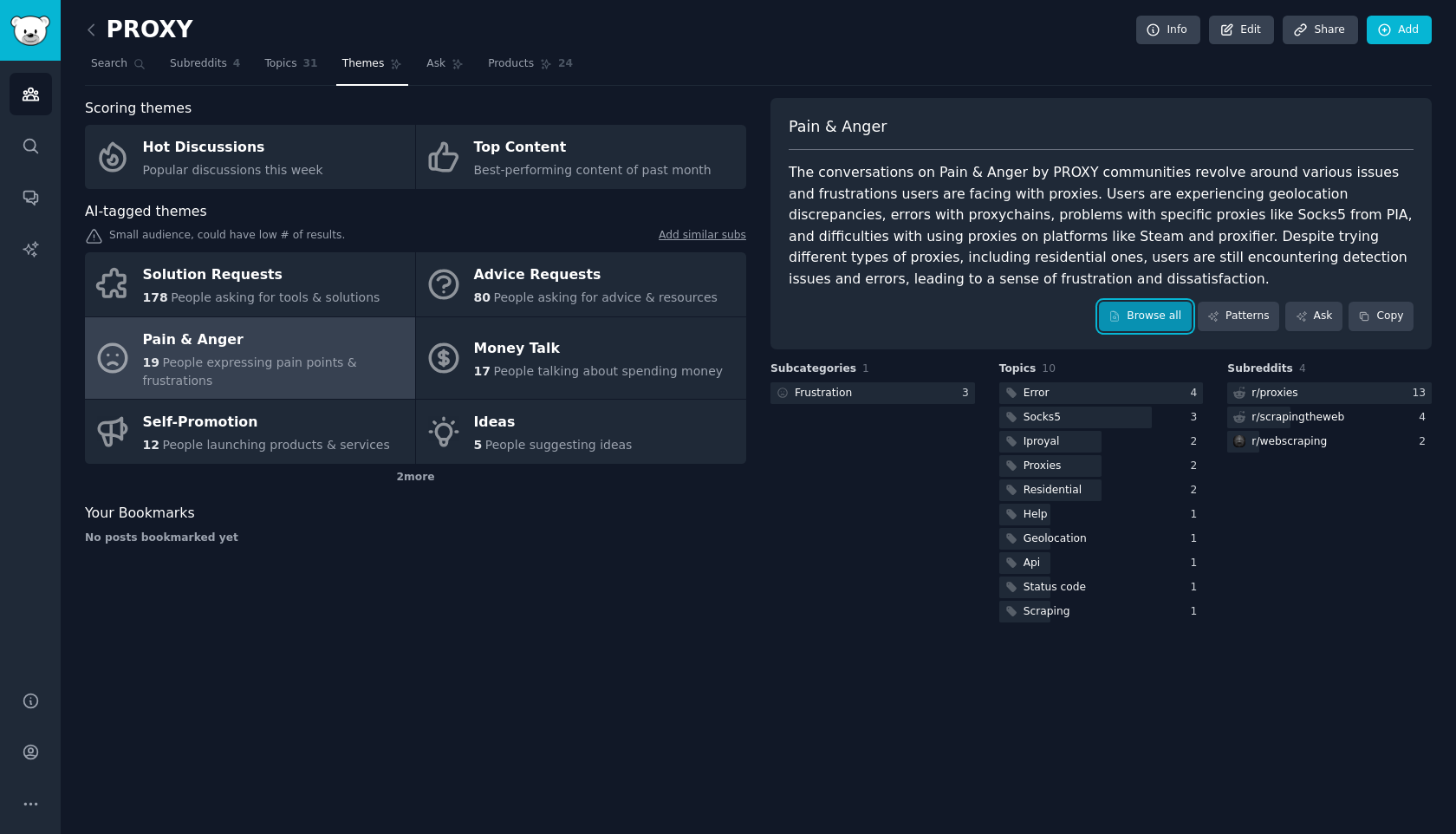
click at [1174, 322] on link "Browse all" at bounding box center [1145, 316] width 92 height 30
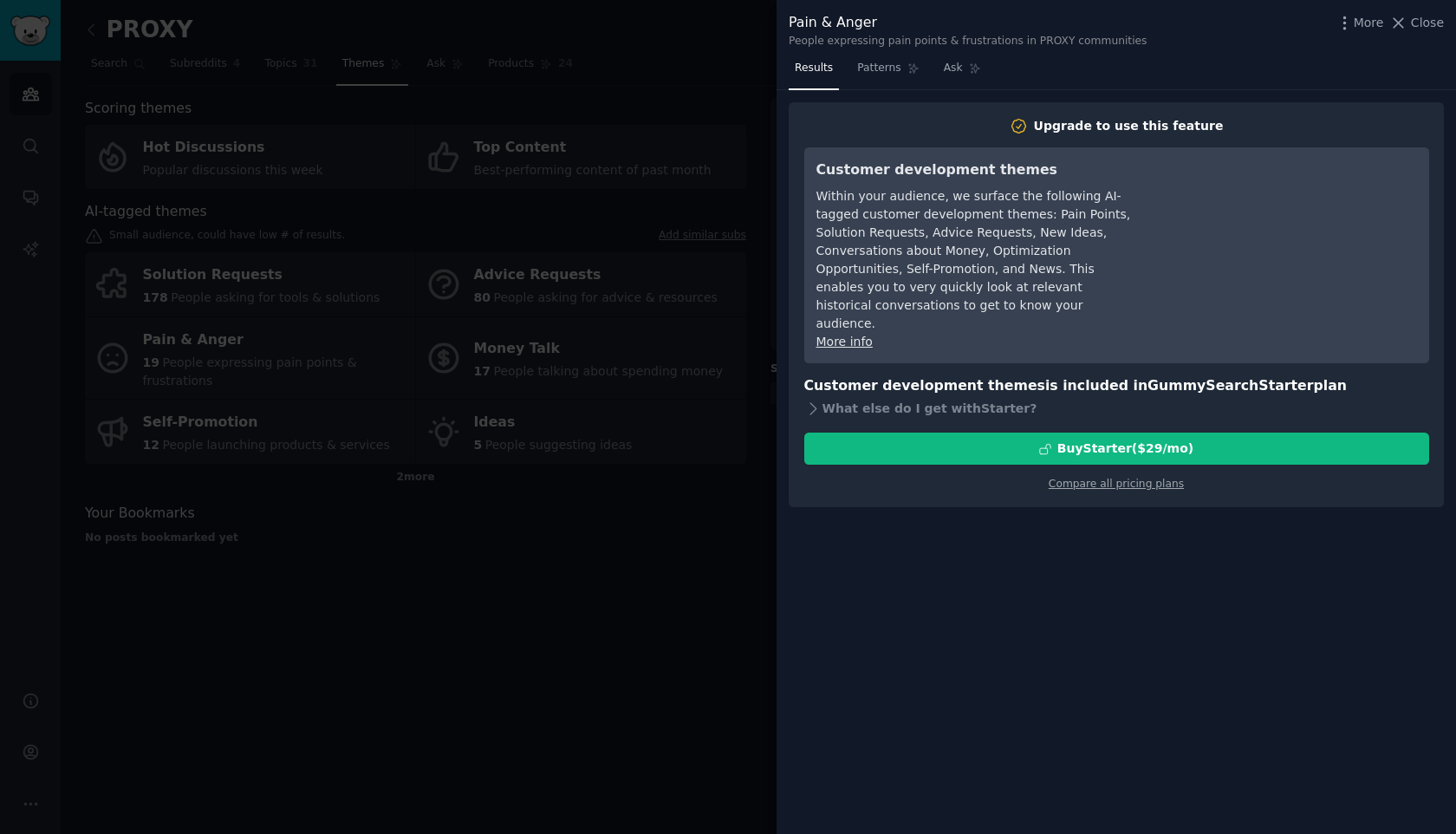
click at [715, 560] on div at bounding box center [728, 417] width 1456 height 834
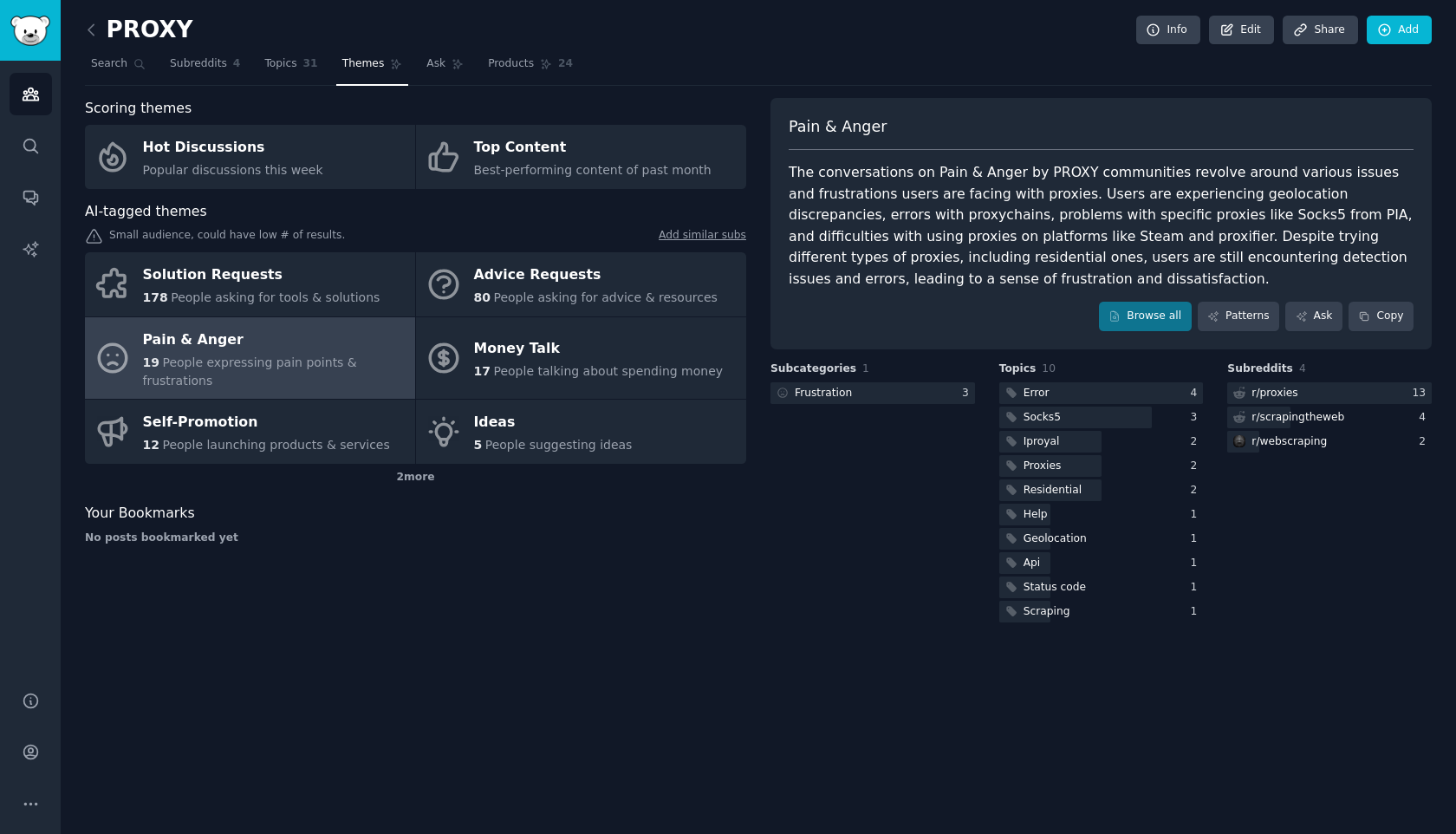
click at [1239, 332] on div "Pain & Anger The conversations on Pain & Anger by PROXY communities revolve aro…" at bounding box center [1101, 223] width 662 height 251
click at [1239, 324] on link "Patterns" at bounding box center [1238, 316] width 82 height 30
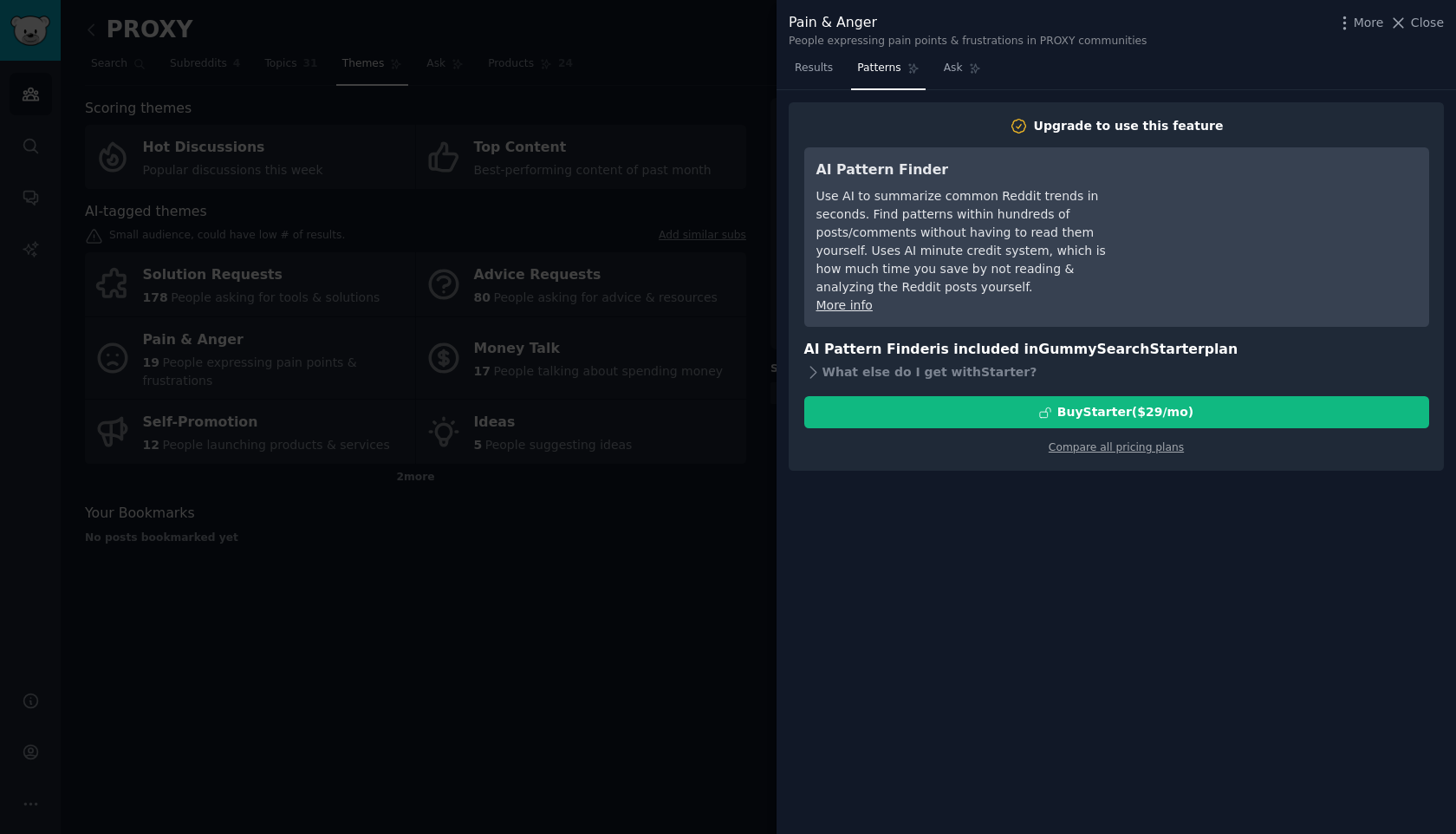
click at [679, 615] on div at bounding box center [728, 417] width 1456 height 834
